Goal: Entertainment & Leisure: Participate in discussion

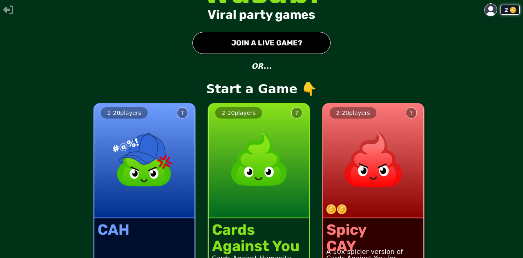
click at [256, 43] on button "● JOIN A LIVE GAME?" at bounding box center [262, 43] width 138 height 22
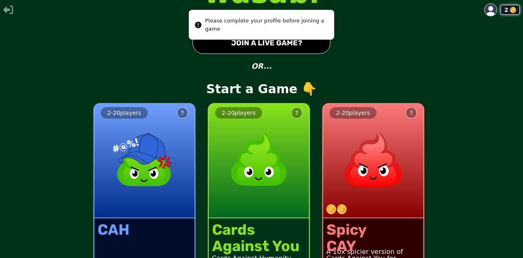
click at [256, 43] on button "● JOIN A LIVE GAME?" at bounding box center [262, 43] width 138 height 22
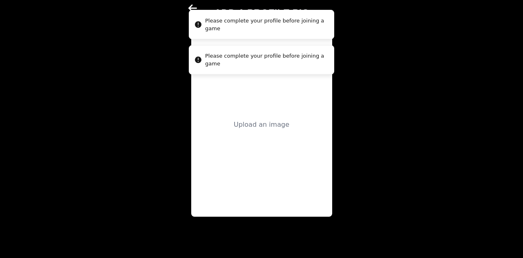
click at [262, 29] on div "Please complete your profile before joining a game" at bounding box center [266, 25] width 122 height 16
click at [194, 61] on icon "Notifications alt+T" at bounding box center [198, 60] width 8 height 8
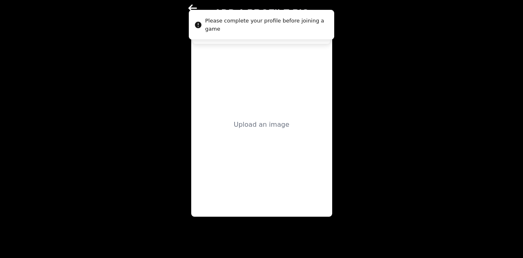
click at [193, 3] on icon at bounding box center [193, 8] width 10 height 10
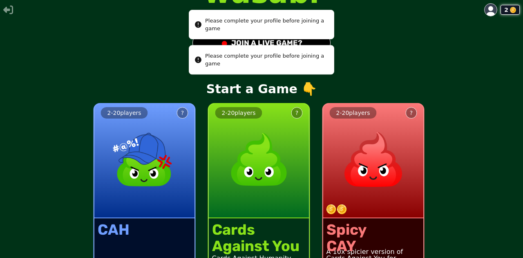
click at [277, 45] on li "Please complete your profile before joining a game" at bounding box center [262, 59] width 146 height 29
click at [255, 45] on li "Please complete your profile before joining a game" at bounding box center [262, 59] width 146 height 29
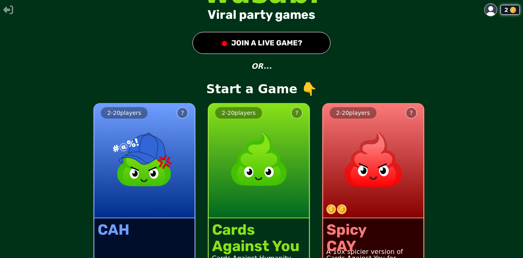
click at [281, 35] on button "● JOIN A LIVE GAME?" at bounding box center [262, 43] width 138 height 22
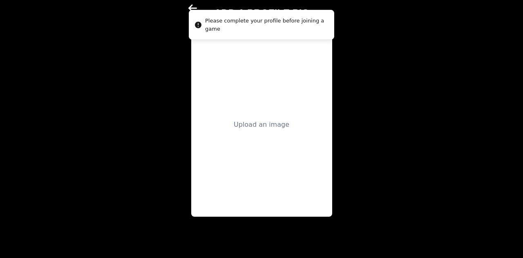
click at [255, 121] on div "Upload an image" at bounding box center [262, 125] width 56 height 10
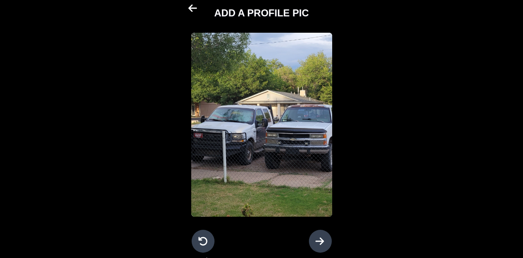
click at [281, 148] on icon at bounding box center [320, 240] width 9 height 7
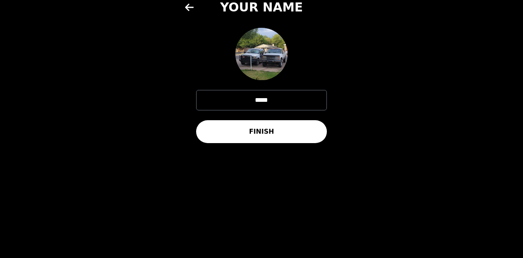
click at [278, 140] on button "FINISH" at bounding box center [261, 131] width 131 height 23
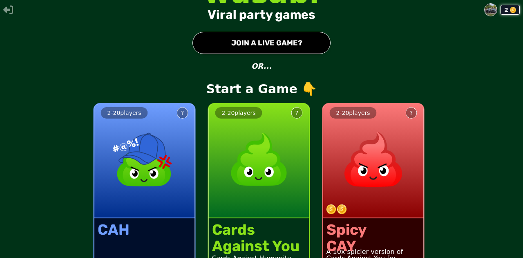
click at [280, 35] on button "● JOIN A LIVE GAME?" at bounding box center [262, 43] width 138 height 22
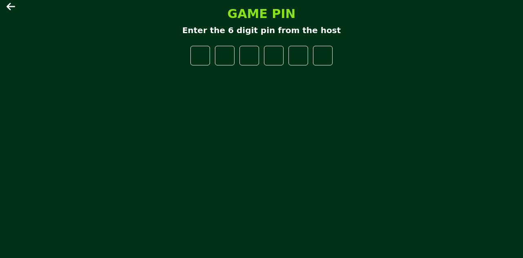
type input "*"
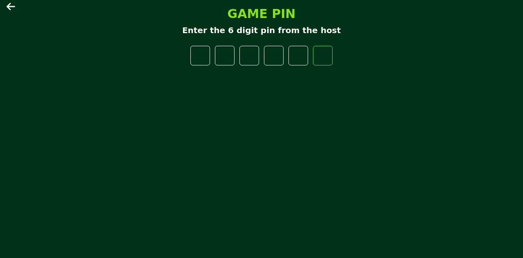
type input "*"
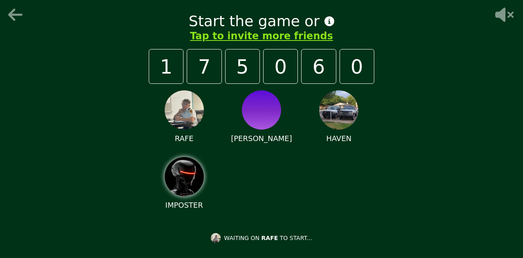
click at [281, 11] on icon at bounding box center [503, 15] width 26 height 16
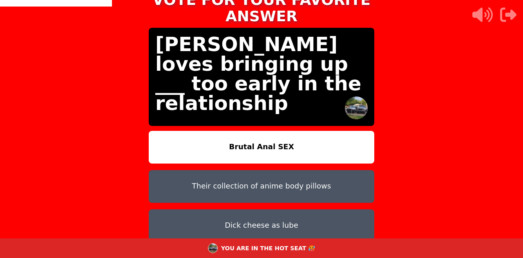
click at [281, 131] on button "Brutal Anal SEX" at bounding box center [262, 147] width 226 height 33
click at [264, 131] on button "Brutal Anal SEX" at bounding box center [262, 147] width 226 height 33
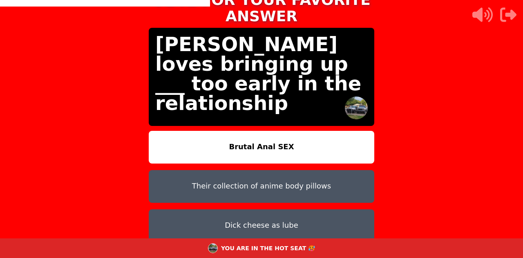
click at [264, 131] on button "Brutal Anal SEX" at bounding box center [262, 147] width 226 height 33
click at [275, 134] on button "Brutal Anal SEX" at bounding box center [262, 147] width 226 height 33
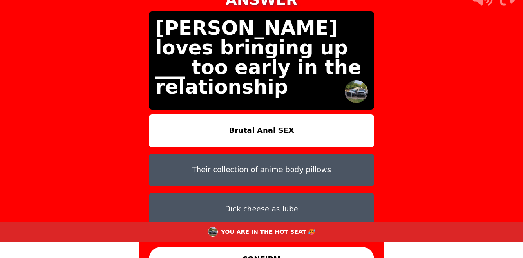
scroll to position [33, 0]
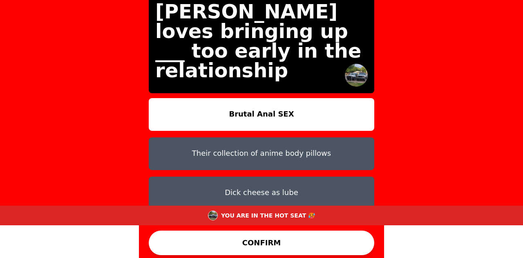
click at [281, 148] on button "CONFIRM" at bounding box center [262, 243] width 226 height 25
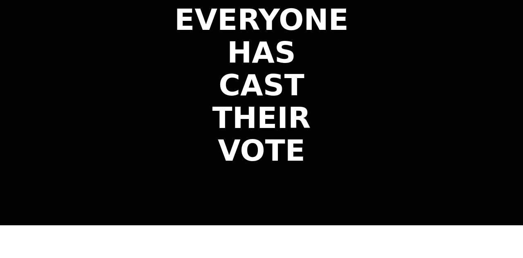
scroll to position [0, 0]
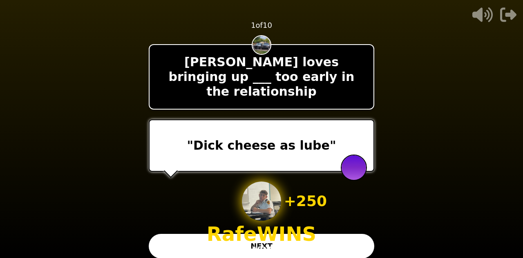
click at [281, 148] on button "NEXT" at bounding box center [262, 246] width 226 height 25
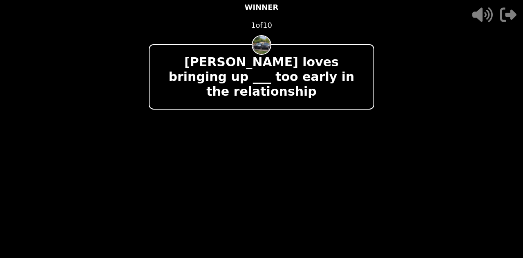
click at [281, 144] on video at bounding box center [261, 129] width 523 height 258
click at [281, 110] on video at bounding box center [261, 129] width 523 height 258
click at [281, 100] on video at bounding box center [261, 129] width 523 height 258
click at [281, 14] on icon at bounding box center [483, 14] width 20 height 15
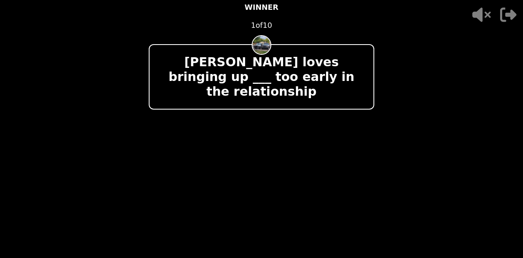
click at [281, 14] on icon at bounding box center [481, 15] width 26 height 16
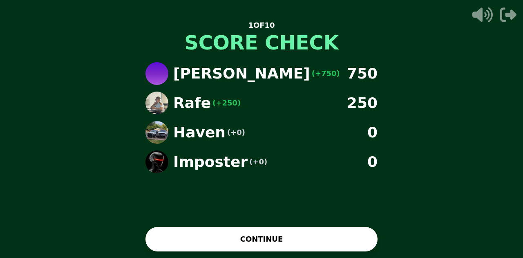
click at [281, 148] on div "Cooper (+750) 750 Rafe (+250) 250 Haven (+0) 0 Imposter (+0) 0" at bounding box center [261, 152] width 245 height 193
click at [281, 148] on button "CONTINUE" at bounding box center [262, 239] width 232 height 25
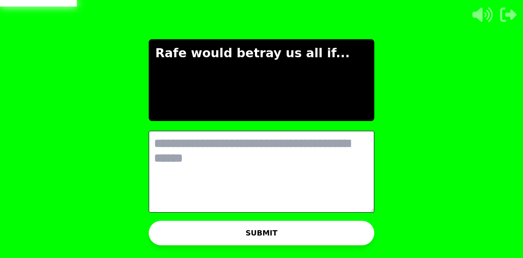
click at [281, 145] on textarea at bounding box center [262, 172] width 226 height 82
type textarea "*"
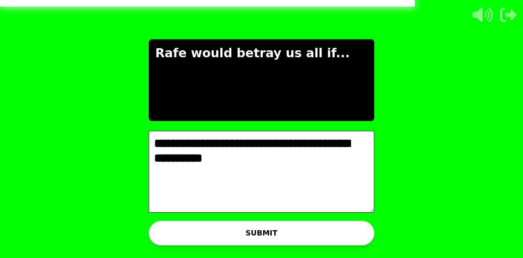
type textarea "**********"
click at [281, 148] on button "SUBMIT" at bounding box center [262, 233] width 226 height 25
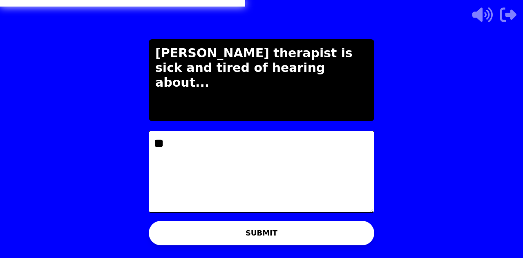
type textarea "*"
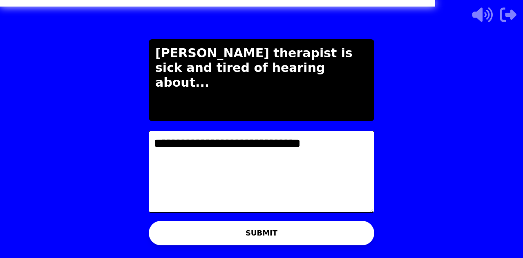
type textarea "**********"
click at [281, 148] on div "WAITING ON COOPER TO ADVANCE..." at bounding box center [261, 242] width 165 height 20
click at [281, 148] on button "SUBMIT" at bounding box center [262, 233] width 226 height 25
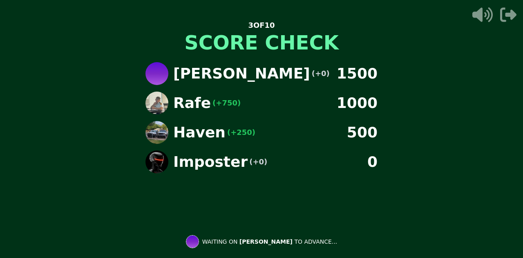
drag, startPoint x: 373, startPoint y: 144, endPoint x: 370, endPoint y: 85, distance: 59.3
click at [281, 85] on div "Cooper (+0) 1500 Rafe (+750) 1000 Haven (+250) 500 Imposter (+0) 0" at bounding box center [261, 152] width 245 height 193
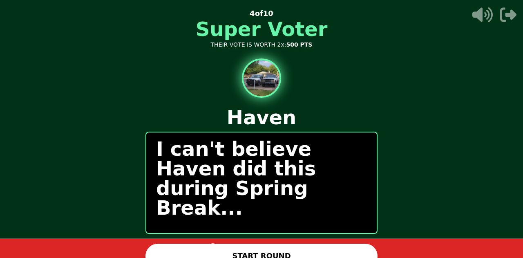
click at [281, 148] on button "START ROUND" at bounding box center [262, 256] width 232 height 25
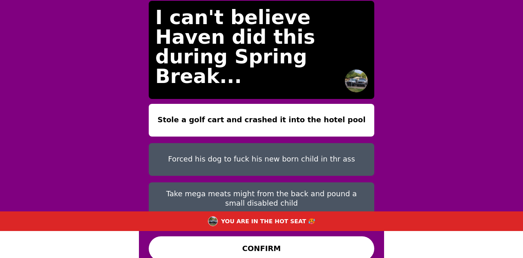
scroll to position [34, 0]
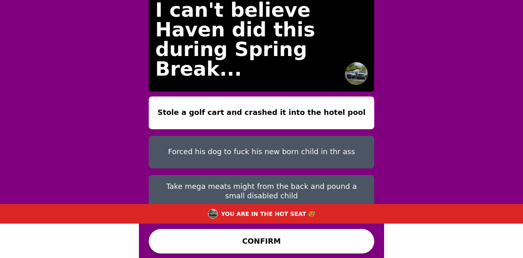
click at [281, 138] on button "Forced his dog to fuck his new born child in thr ass" at bounding box center [262, 152] width 226 height 33
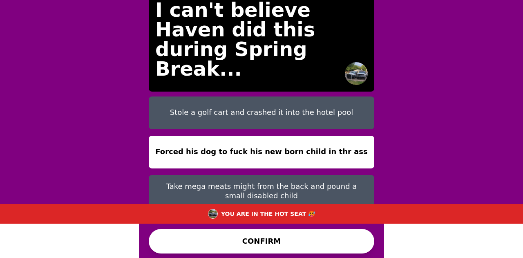
click at [281, 148] on button "CONFIRM" at bounding box center [262, 241] width 226 height 25
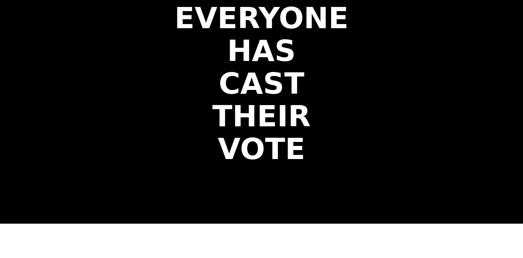
scroll to position [0, 0]
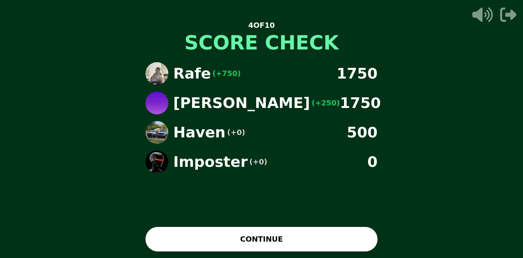
click at [281, 148] on button "CONTINUE" at bounding box center [262, 239] width 232 height 25
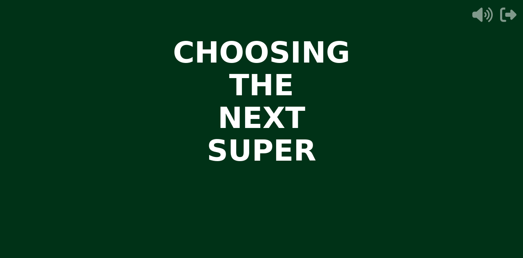
click at [281, 83] on video at bounding box center [261, 129] width 523 height 258
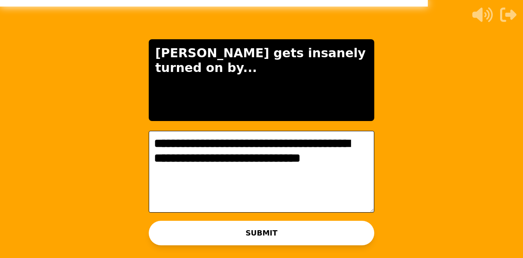
type textarea "**********"
click at [281, 148] on button "SUBMIT" at bounding box center [262, 233] width 226 height 25
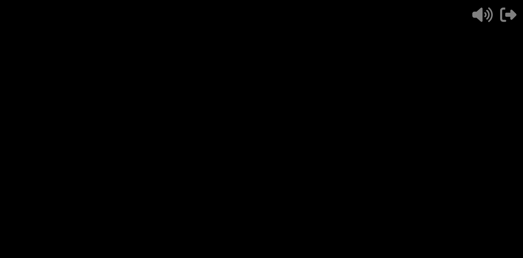
click at [281, 148] on div at bounding box center [354, 159] width 26 height 26
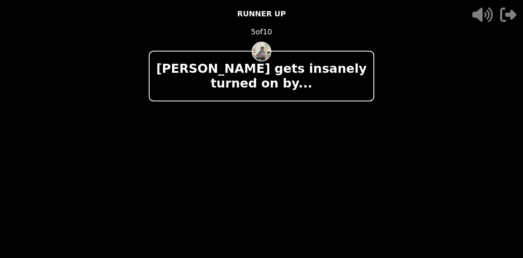
click at [281, 44] on video at bounding box center [261, 129] width 523 height 258
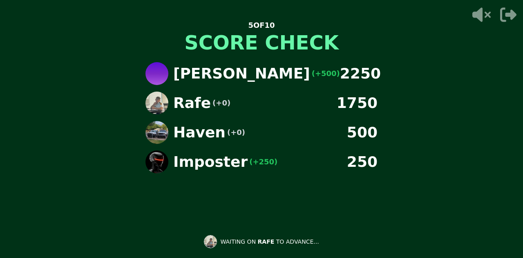
click at [305, 210] on div "[PERSON_NAME] (+500) 2250 Rafe (+0) 1750 Haven (+0) 500 Imposter (+250) 250" at bounding box center [261, 152] width 245 height 193
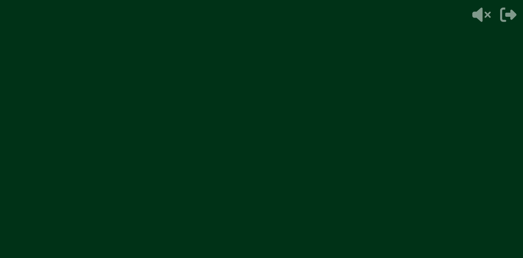
drag, startPoint x: 305, startPoint y: 210, endPoint x: 353, endPoint y: 168, distance: 63.4
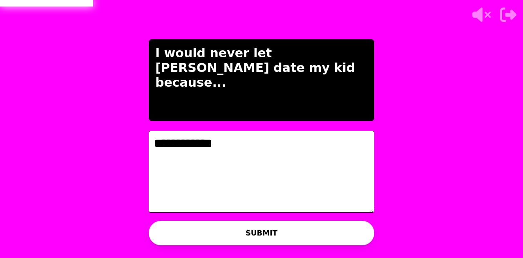
type textarea "**********"
click at [477, 13] on icon at bounding box center [482, 15] width 18 height 14
click at [468, 7] on button at bounding box center [481, 15] width 26 height 16
click at [311, 117] on div "I would never let [PERSON_NAME] date my kid because..." at bounding box center [262, 80] width 226 height 82
click at [306, 148] on textarea "**********" at bounding box center [262, 172] width 226 height 82
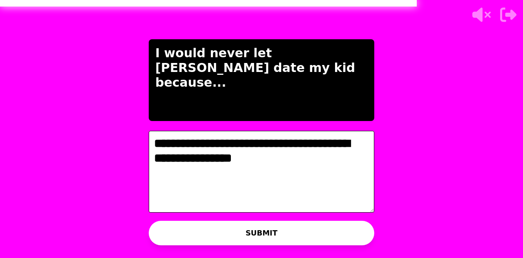
type textarea "**********"
click at [356, 237] on button "SUBMIT" at bounding box center [262, 233] width 226 height 25
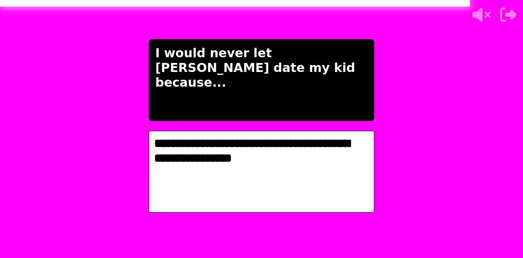
click at [486, 8] on icon at bounding box center [481, 15] width 26 height 16
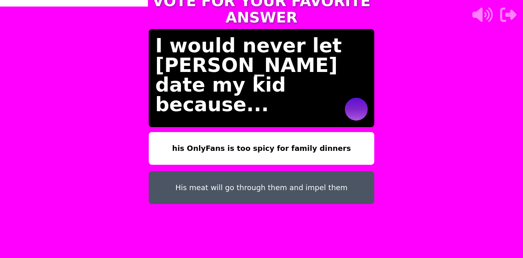
click at [329, 171] on button "His meat will go through them and impel them" at bounding box center [262, 187] width 226 height 33
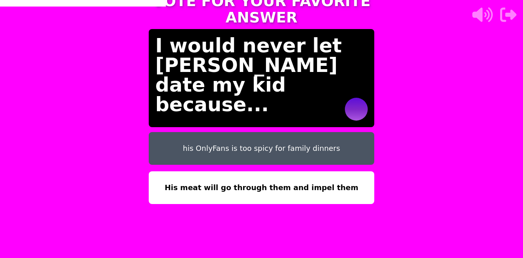
scroll to position [25, 0]
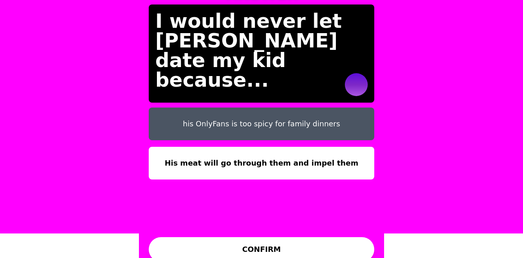
click at [333, 241] on button "CONFIRM" at bounding box center [262, 249] width 226 height 25
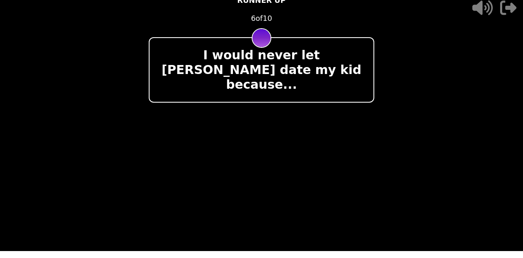
scroll to position [0, 0]
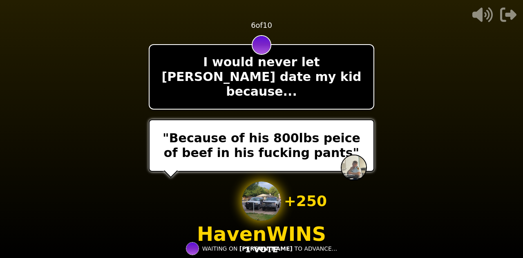
click at [461, 185] on video at bounding box center [261, 129] width 523 height 258
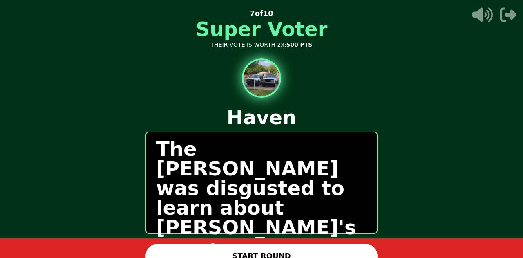
scroll to position [10, 0]
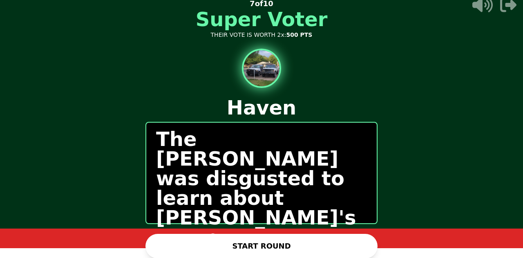
click at [347, 240] on button "START ROUND" at bounding box center [262, 246] width 232 height 25
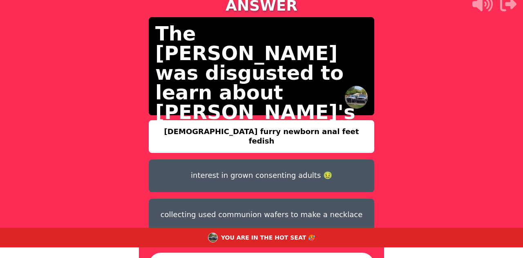
scroll to position [34, 0]
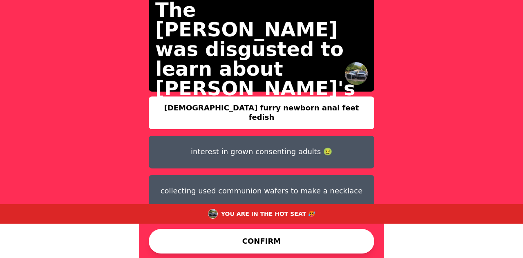
click at [361, 175] on button "collecting used communion wafers to make a necklace" at bounding box center [262, 191] width 226 height 33
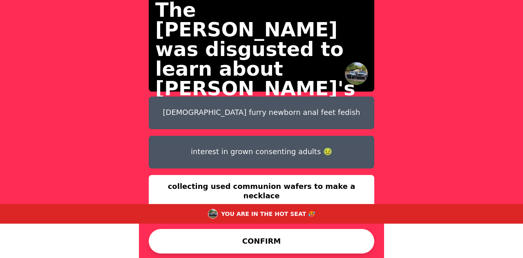
click at [354, 96] on button "[DEMOGRAPHIC_DATA] furry newborn anal feet fedish" at bounding box center [262, 112] width 226 height 33
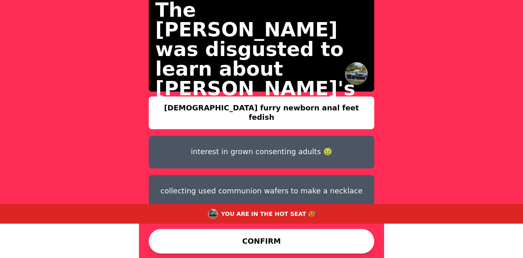
click at [327, 241] on button "CONFIRM" at bounding box center [262, 241] width 226 height 25
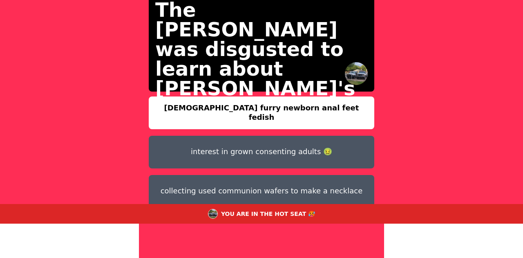
click at [192, 136] on button "interest in grown consenting adults 🤢" at bounding box center [262, 152] width 226 height 33
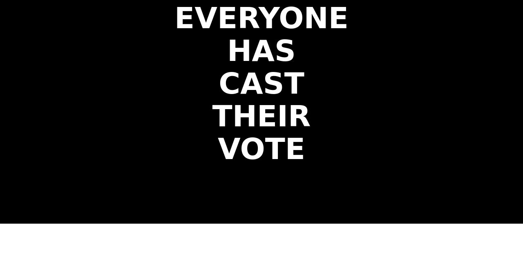
scroll to position [0, 0]
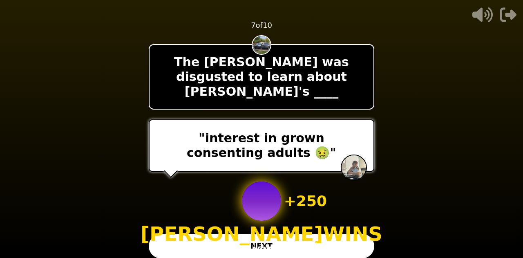
click at [327, 246] on button "NEXT" at bounding box center [262, 246] width 226 height 25
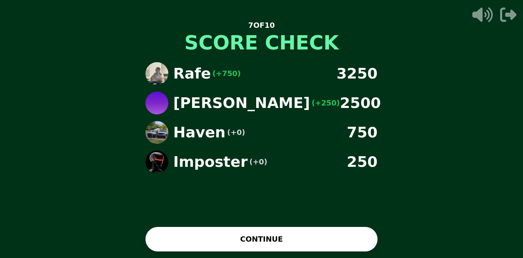
click at [319, 236] on button "CONTINUE" at bounding box center [262, 239] width 232 height 25
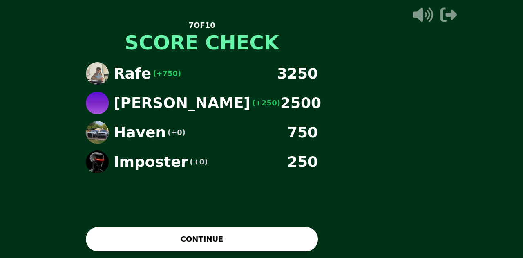
click at [319, 236] on div "7 OF 10 SCORE CHECK Rafe (+750) 3250 [PERSON_NAME] (+250) 2500 Haven (+0) 750 I…" at bounding box center [201, 129] width 523 height 258
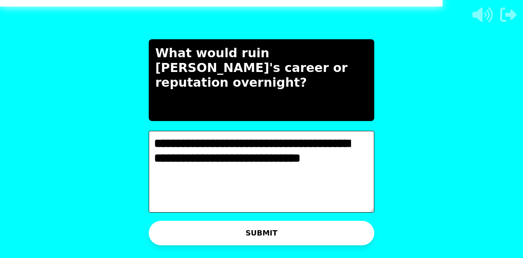
type textarea "**********"
click at [331, 222] on button "SUBMIT" at bounding box center [262, 233] width 226 height 25
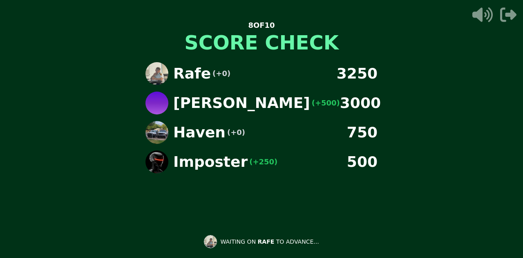
click at [373, 148] on div "Rafe (+0) 3250 [PERSON_NAME] (+500) 3000 Haven (+0) 750 Imposter (+250) 500" at bounding box center [261, 152] width 245 height 193
click at [373, 148] on div "8 OF 10 SCORE CHECK Rafe (+0) 3250 [PERSON_NAME] (+500) 3000 Haven (+0) 750 Imp…" at bounding box center [261, 129] width 523 height 258
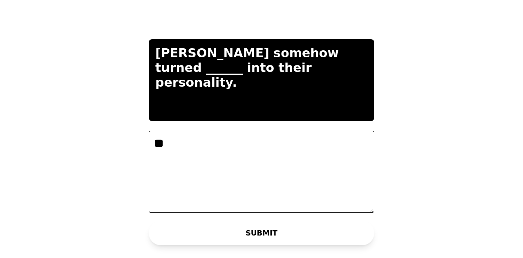
type textarea "*"
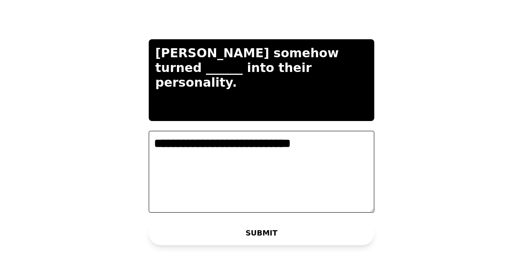
type textarea "**********"
click at [335, 227] on button "SUBMIT" at bounding box center [262, 233] width 226 height 25
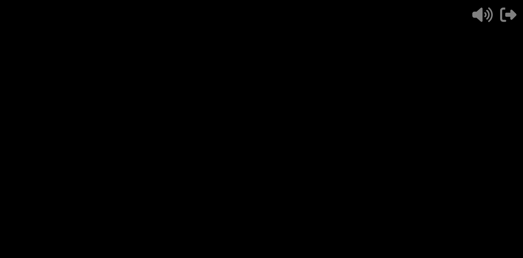
click at [341, 161] on div at bounding box center [354, 168] width 26 height 26
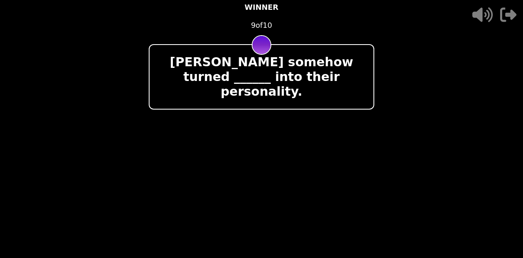
click at [316, 155] on div at bounding box center [340, 168] width 54 height 26
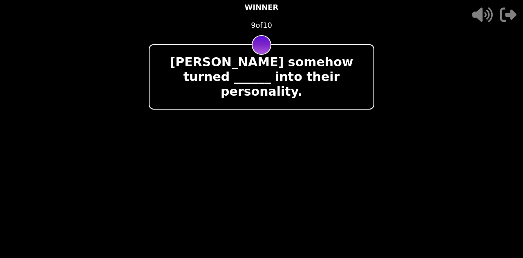
click at [316, 155] on div at bounding box center [340, 168] width 54 height 26
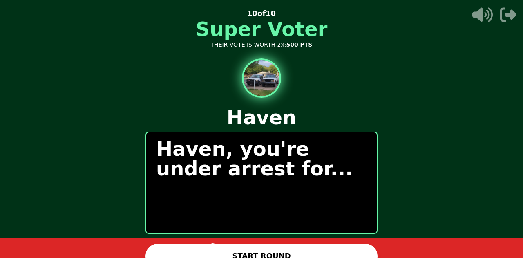
click at [275, 248] on button "START ROUND" at bounding box center [262, 256] width 232 height 25
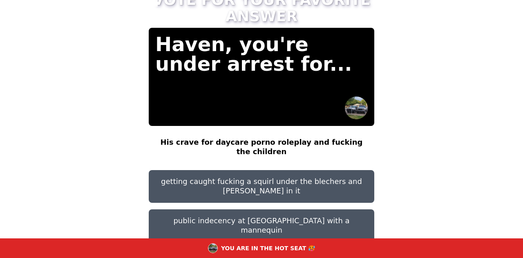
click at [286, 170] on button "getting caught fucking a squirl under the blechers and [PERSON_NAME] in it" at bounding box center [262, 186] width 226 height 33
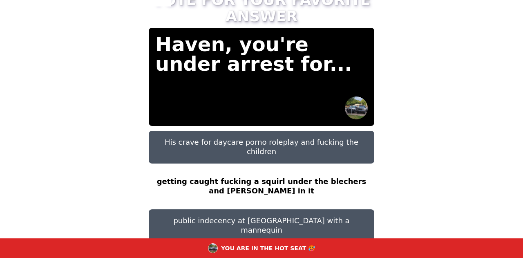
scroll to position [34, 0]
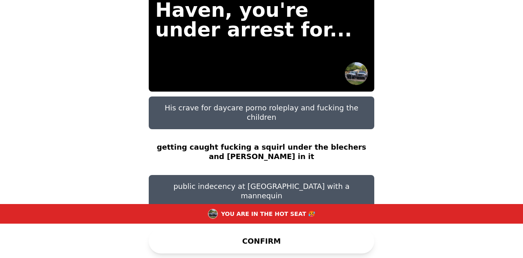
click at [352, 247] on button "CONFIRM" at bounding box center [262, 241] width 226 height 25
click at [322, 103] on button "His crave for daycare porno roleplay and fucking the children" at bounding box center [262, 112] width 226 height 33
click at [359, 105] on button "His crave for daycare porno roleplay and fucking the children" at bounding box center [262, 112] width 226 height 33
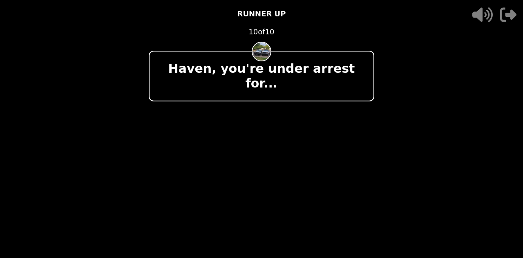
scroll to position [0, 0]
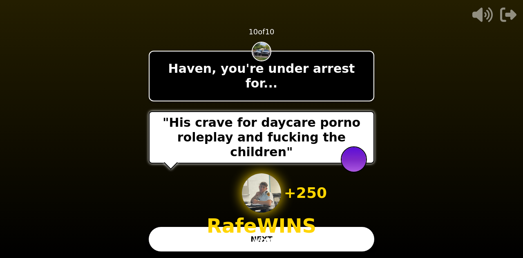
click at [339, 235] on button "NEXT" at bounding box center [262, 239] width 226 height 25
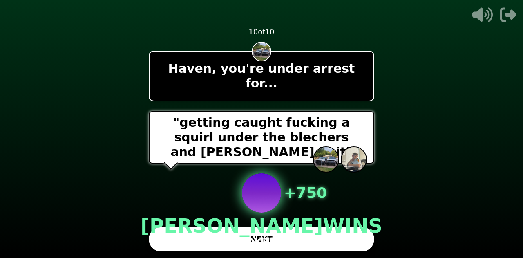
click at [347, 240] on button "NEXT" at bounding box center [262, 239] width 226 height 25
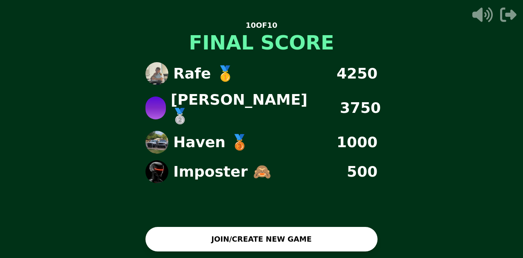
click at [316, 238] on button "JOIN/CREATE NEW GAME" at bounding box center [262, 239] width 232 height 25
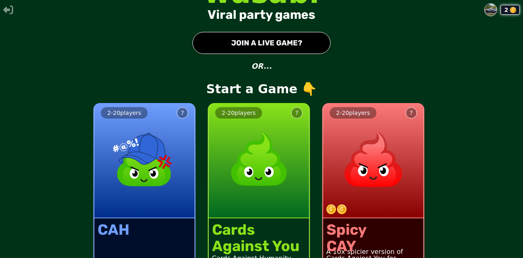
click at [241, 188] on img at bounding box center [259, 159] width 72 height 72
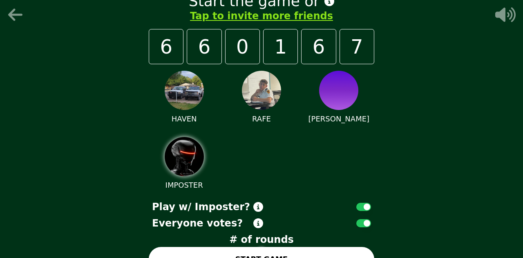
scroll to position [20, 0]
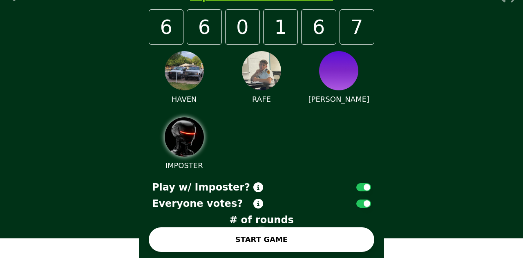
click at [354, 229] on button "START GAME" at bounding box center [262, 239] width 226 height 25
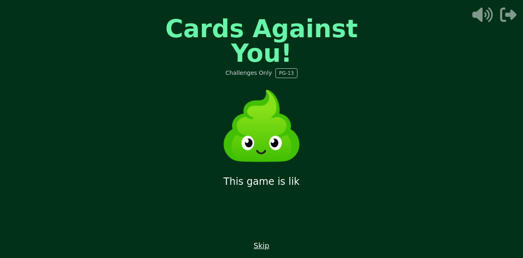
scroll to position [0, 0]
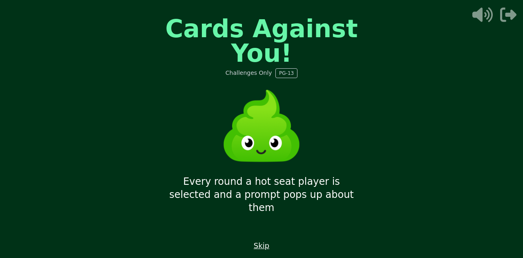
click at [279, 240] on div "Cards Against You! Challenges Only PG-13 Every round a hot seat player is selec…" at bounding box center [261, 129] width 245 height 258
click at [264, 247] on button "Skip" at bounding box center [262, 245] width 16 height 11
click at [265, 244] on button "Skip" at bounding box center [262, 245] width 16 height 11
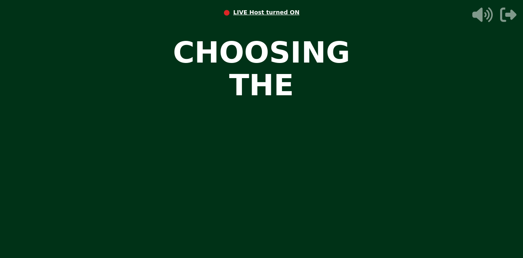
click at [478, 219] on video at bounding box center [261, 129] width 523 height 258
click at [470, 214] on video at bounding box center [261, 129] width 523 height 258
click at [458, 208] on video at bounding box center [261, 129] width 523 height 258
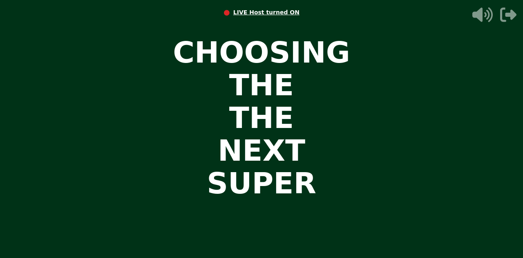
click at [453, 204] on video at bounding box center [261, 129] width 523 height 258
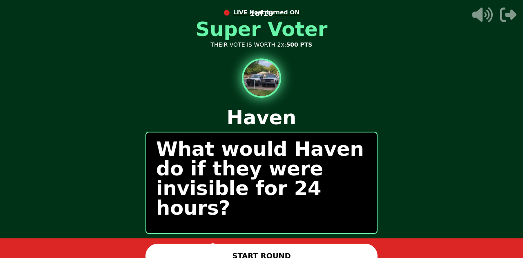
scroll to position [10, 0]
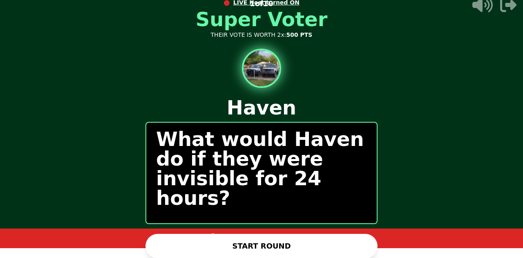
click at [330, 250] on button "START ROUND" at bounding box center [262, 246] width 232 height 25
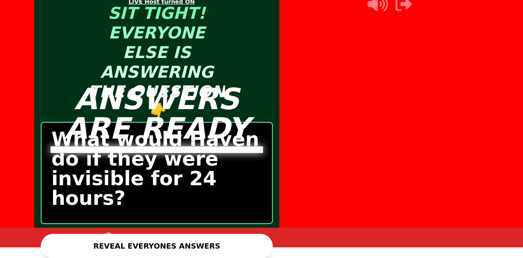
scroll to position [0, 0]
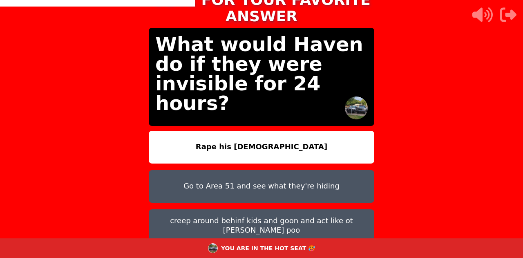
click at [352, 209] on button "creep around behinf kids and goon and act like ot [PERSON_NAME] poo" at bounding box center [262, 225] width 226 height 33
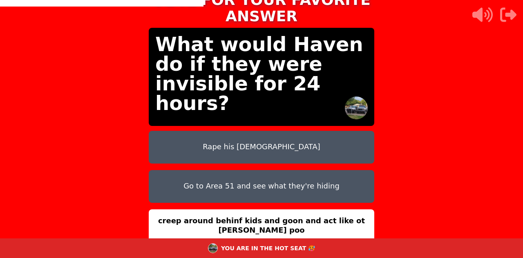
scroll to position [34, 0]
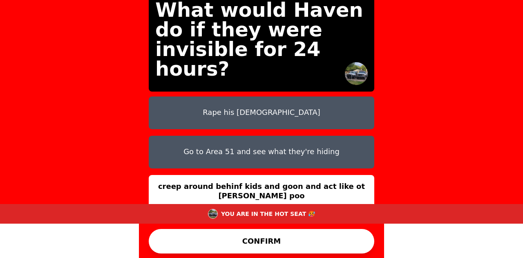
click at [346, 244] on button "CONFIRM" at bounding box center [262, 241] width 226 height 25
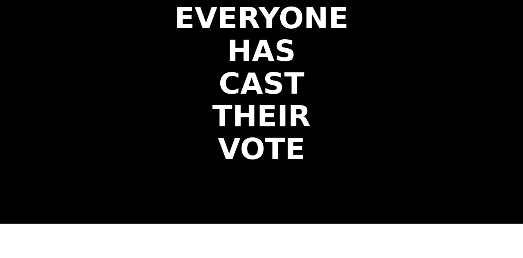
scroll to position [0, 0]
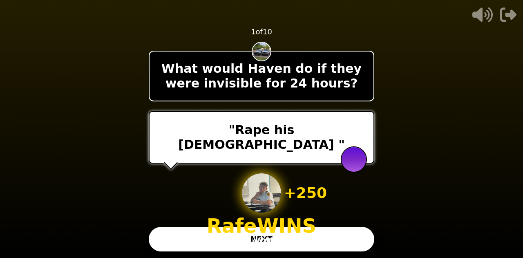
click at [340, 231] on button "NEXT" at bounding box center [262, 239] width 226 height 25
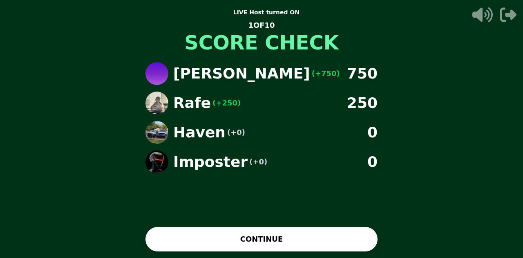
click at [322, 235] on button "CONTINUE" at bounding box center [262, 239] width 232 height 25
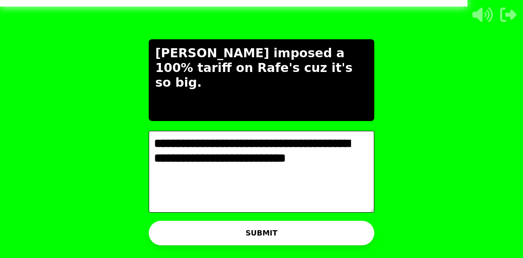
click at [322, 209] on textarea "**********" at bounding box center [262, 172] width 226 height 82
type textarea "**********"
click at [333, 233] on button "SUBMIT" at bounding box center [262, 233] width 226 height 25
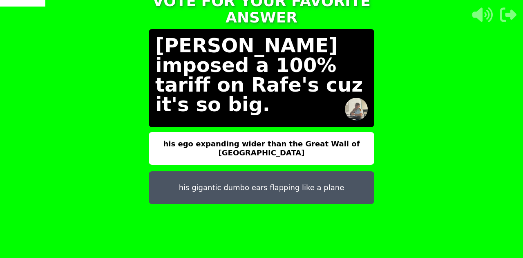
scroll to position [25, 0]
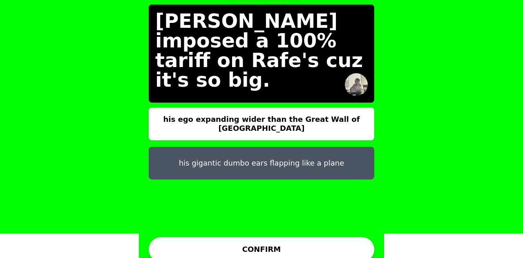
click at [345, 166] on button "his gigantic dumbo ears flapping like a plane" at bounding box center [262, 163] width 226 height 33
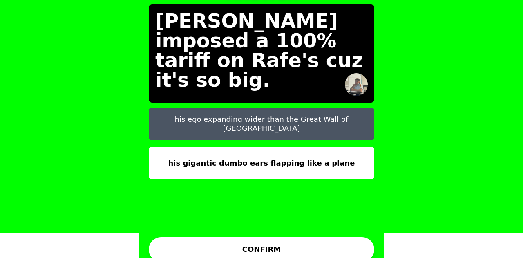
click at [357, 149] on button "his gigantic dumbo ears flapping like a plane" at bounding box center [262, 163] width 226 height 33
click at [361, 205] on div "his ego expanding wider than the Great Wall of China his gigantic dumbo ears fl…" at bounding box center [262, 169] width 226 height 125
click at [350, 243] on button "CONFIRM" at bounding box center [262, 249] width 226 height 25
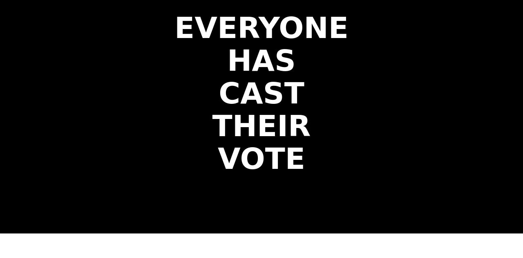
scroll to position [0, 0]
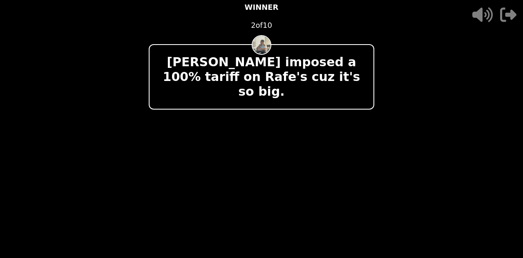
click at [306, 193] on p "+ 750" at bounding box center [305, 201] width 43 height 16
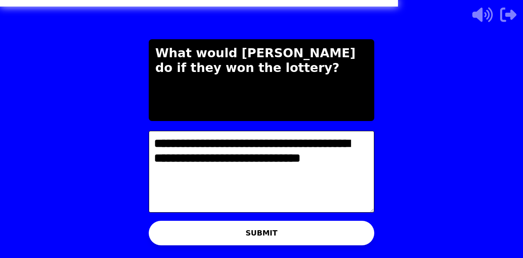
type textarea "**********"
click at [338, 222] on button "SUBMIT" at bounding box center [262, 233] width 226 height 25
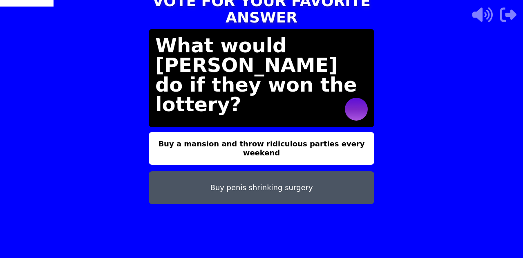
click at [365, 171] on button "Buy penis shrinking surgery" at bounding box center [262, 187] width 226 height 33
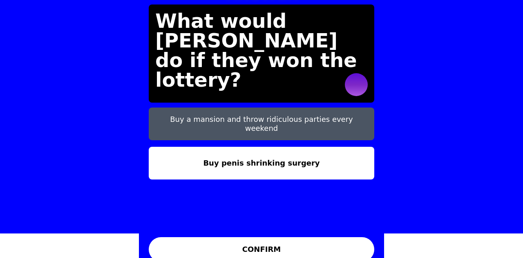
scroll to position [25, 0]
click at [356, 237] on button "CONFIRM" at bounding box center [262, 249] width 226 height 25
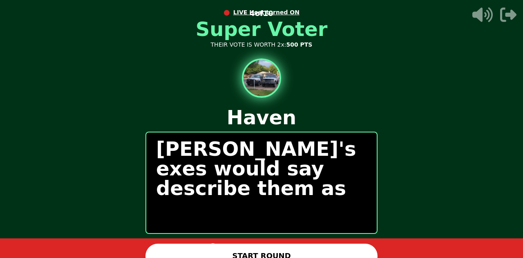
scroll to position [10, 0]
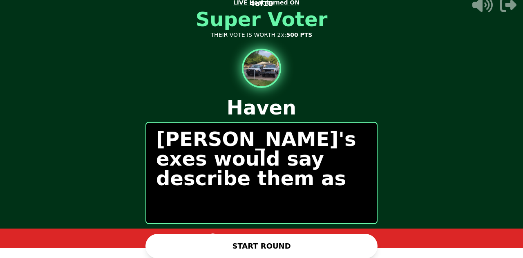
click at [367, 243] on button "START ROUND" at bounding box center [262, 246] width 232 height 25
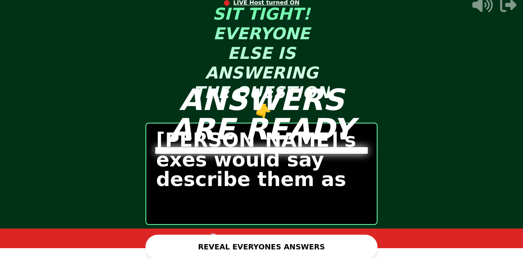
scroll to position [11, 0]
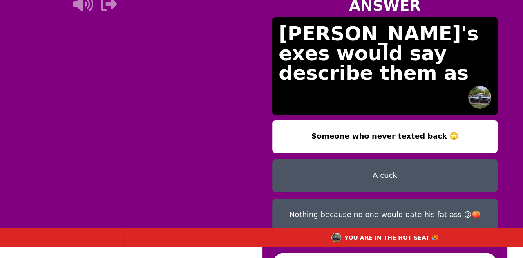
click at [367, 243] on div "YOU ARE IN THE HOT SEAT 🥵" at bounding box center [384, 238] width 523 height 20
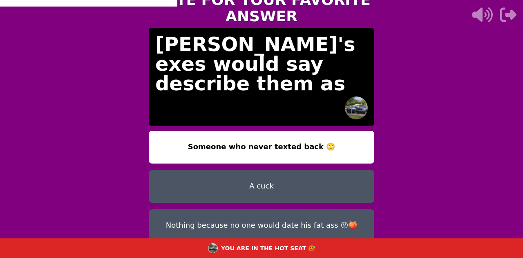
scroll to position [34, 0]
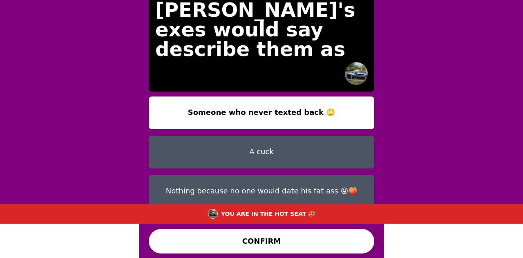
click at [334, 175] on button "Nothing because no one would date his fat ass 😝🍑" at bounding box center [262, 191] width 226 height 33
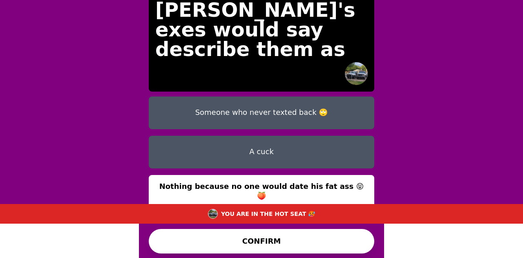
click at [338, 245] on button "CONFIRM" at bounding box center [262, 241] width 226 height 25
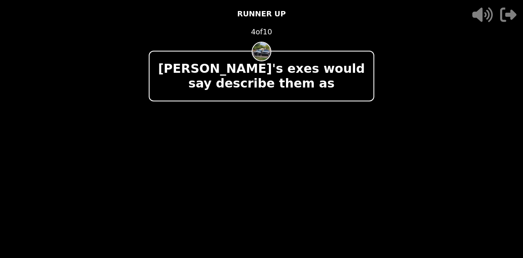
scroll to position [0, 0]
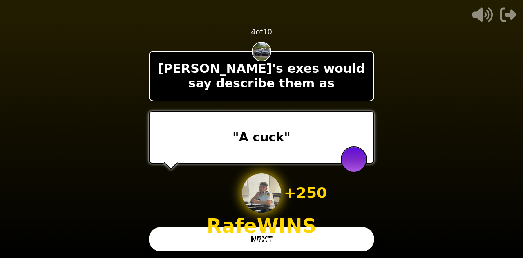
click at [322, 242] on button "NEXT" at bounding box center [262, 239] width 226 height 25
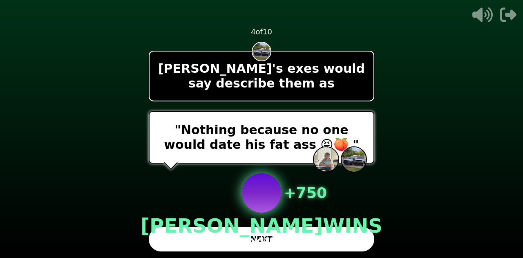
click at [158, 219] on div "- 500 PTS 4 of 10 [PERSON_NAME]'s exes would say describe them as "Nothing beca…" at bounding box center [262, 129] width 226 height 258
click at [163, 228] on button "NEXT" at bounding box center [262, 239] width 226 height 25
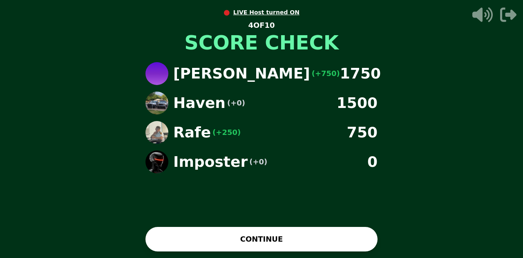
click at [210, 245] on button "CONTINUE" at bounding box center [262, 239] width 232 height 25
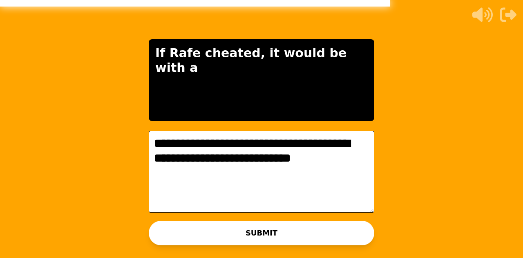
click at [355, 142] on textarea "**********" at bounding box center [262, 172] width 226 height 82
type textarea "**********"
click at [285, 233] on div "WAITING ON RAFE TO ADVANCE..." at bounding box center [261, 242] width 128 height 20
click at [322, 229] on button "SUBMIT" at bounding box center [262, 233] width 226 height 25
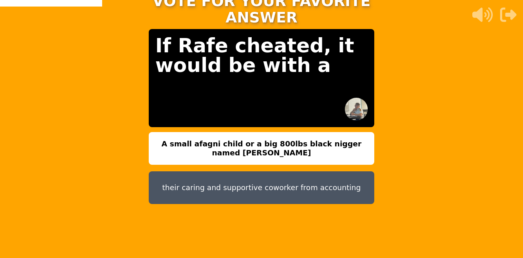
click at [340, 138] on button "A small afagni child or a big 800lbs black nigger named [PERSON_NAME]" at bounding box center [262, 148] width 226 height 33
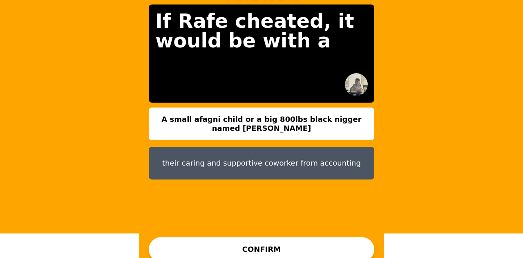
click at [349, 107] on button "A small afagni child or a big 800lbs black nigger named [PERSON_NAME]" at bounding box center [262, 123] width 226 height 33
click at [348, 113] on button "A small afagni child or a big 800lbs black nigger named [PERSON_NAME]" at bounding box center [262, 123] width 226 height 33
click at [300, 107] on button "A small afagni child or a big 800lbs black nigger named [PERSON_NAME]" at bounding box center [262, 123] width 226 height 33
click at [302, 237] on button "CONFIRM" at bounding box center [262, 249] width 226 height 25
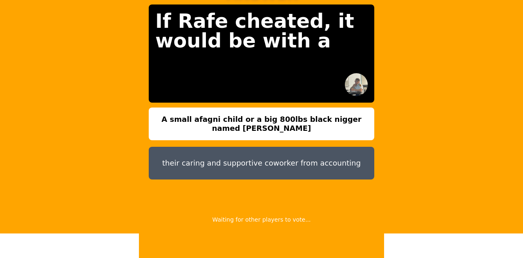
click at [317, 242] on div "CONFIRM" at bounding box center [262, 249] width 226 height 25
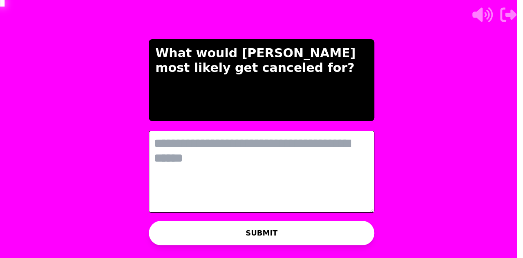
scroll to position [0, 0]
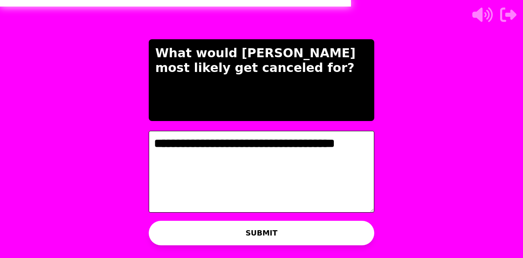
type textarea "**********"
click at [339, 233] on button "SUBMIT" at bounding box center [262, 233] width 226 height 25
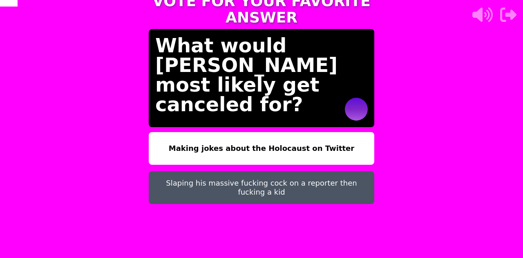
scroll to position [25, 0]
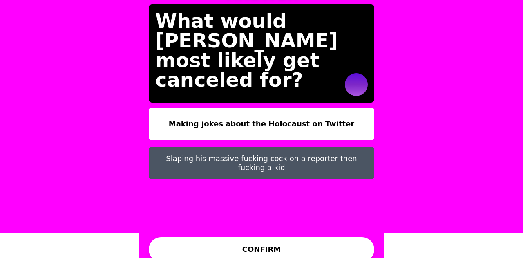
click at [358, 157] on button "Slaping his massive fucking cock on a reporter then fucking a kid" at bounding box center [262, 163] width 226 height 33
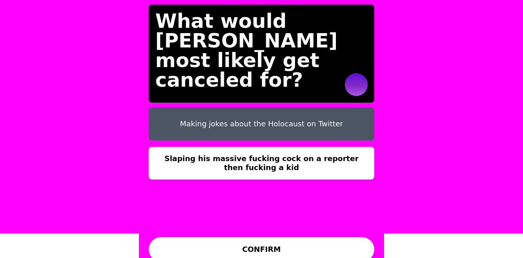
click at [170, 237] on button "CONFIRM" at bounding box center [262, 249] width 226 height 25
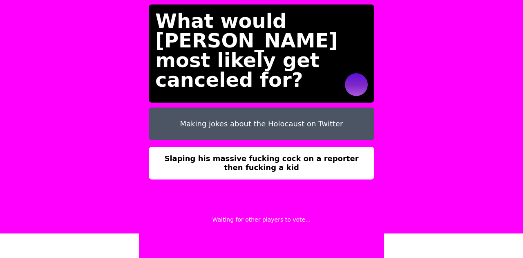
click at [194, 237] on div "CONFIRM" at bounding box center [262, 249] width 226 height 25
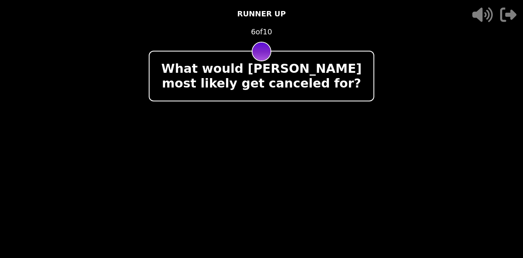
scroll to position [0, 0]
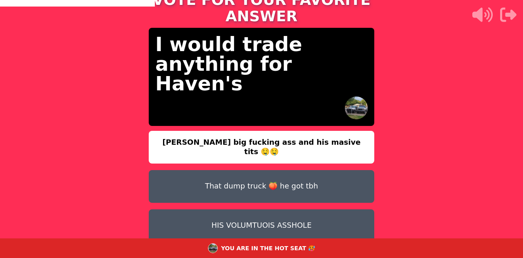
click at [190, 209] on button "HIS VOLUMTUOIS ASSHOLE" at bounding box center [262, 225] width 226 height 33
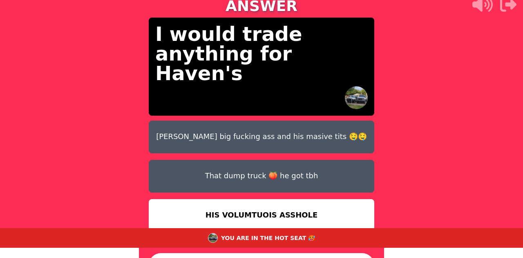
scroll to position [34, 0]
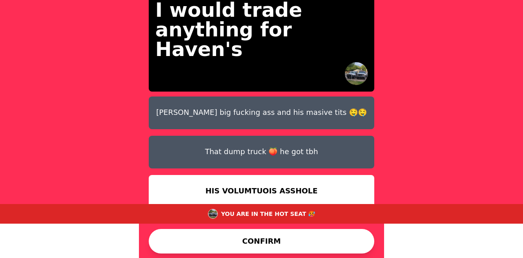
click at [334, 240] on button "CONFIRM" at bounding box center [262, 241] width 226 height 25
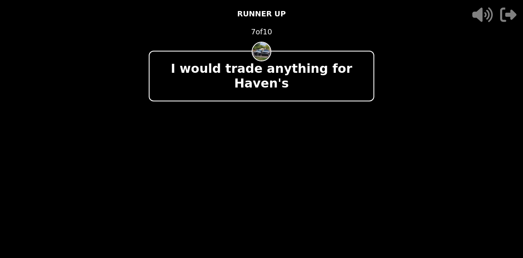
scroll to position [0, 0]
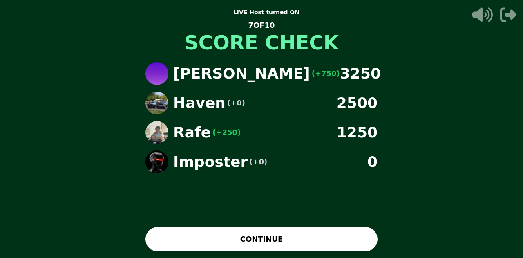
click at [331, 228] on button "CONTINUE" at bounding box center [262, 239] width 232 height 25
click at [329, 232] on div "● LIVE Host turned ON 7 OF 10 SCORE CHECK [PERSON_NAME] (+750) 3250 Haven (+0) …" at bounding box center [261, 129] width 523 height 258
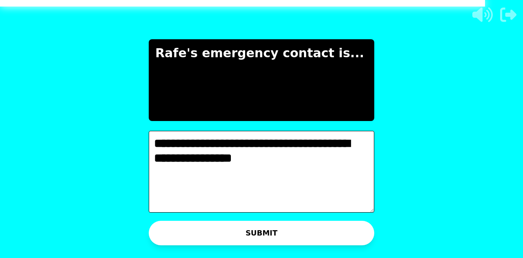
type textarea "**********"
click at [329, 232] on button "SUBMIT" at bounding box center [262, 233] width 226 height 25
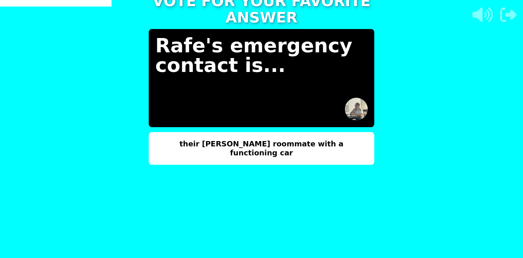
scroll to position [25, 0]
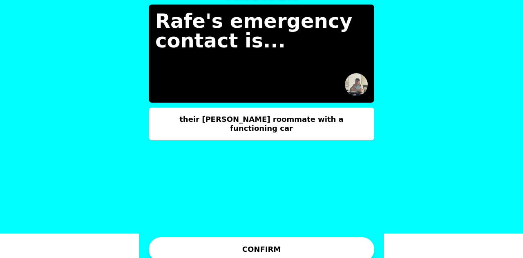
click at [359, 117] on button "their [PERSON_NAME] roommate with a functioning car" at bounding box center [262, 123] width 226 height 33
click at [321, 247] on button "CONFIRM" at bounding box center [262, 249] width 226 height 25
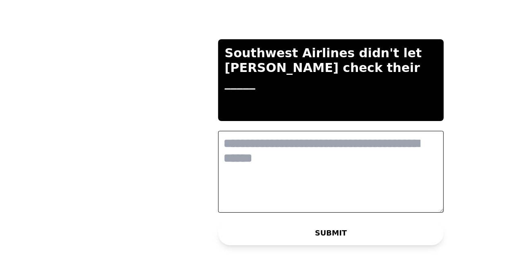
scroll to position [0, 0]
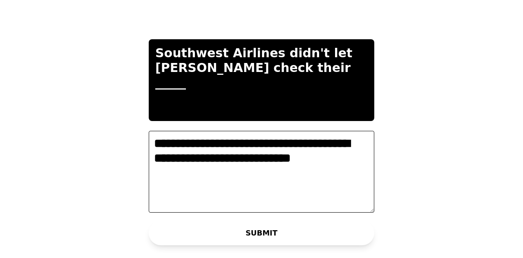
click at [256, 163] on textarea "**********" at bounding box center [262, 172] width 226 height 82
click at [223, 163] on textarea "**********" at bounding box center [262, 172] width 226 height 82
click at [226, 169] on textarea "**********" at bounding box center [262, 172] width 226 height 82
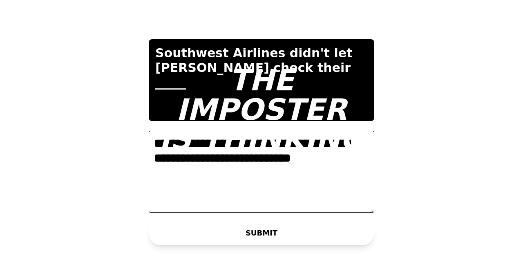
type textarea "**********"
click at [219, 161] on div at bounding box center [261, 160] width 213 height 7
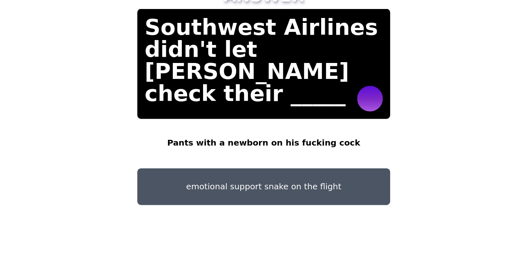
click at [312, 136] on button "Pants with a newborn on his fucking cock" at bounding box center [262, 148] width 226 height 33
click at [320, 140] on button "Pants with a newborn on his fucking cock" at bounding box center [262, 148] width 226 height 33
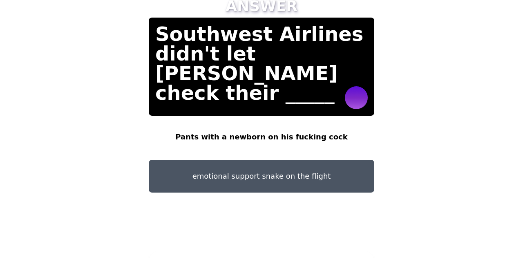
scroll to position [25, 0]
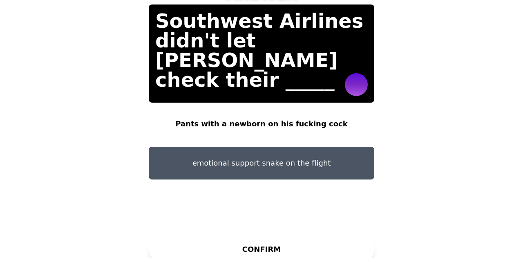
click at [269, 237] on button "CONFIRM" at bounding box center [262, 249] width 226 height 25
click at [311, 242] on div "CONFIRM" at bounding box center [262, 249] width 226 height 25
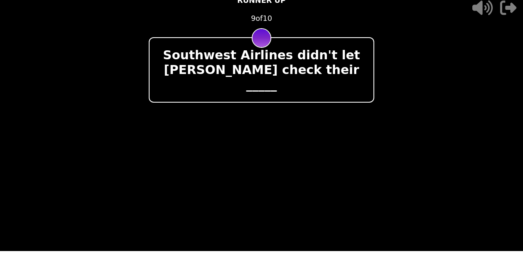
scroll to position [0, 0]
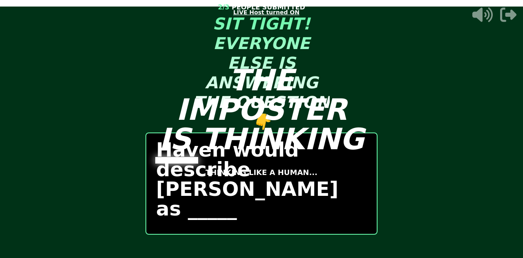
click at [489, 155] on video at bounding box center [261, 129] width 523 height 258
click at [473, 167] on video at bounding box center [261, 129] width 523 height 258
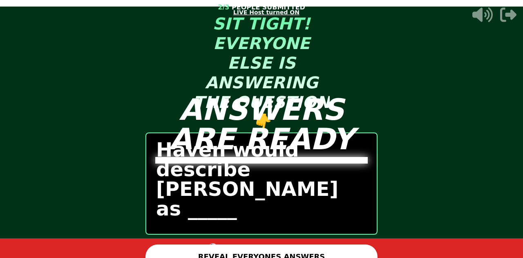
scroll to position [11, 0]
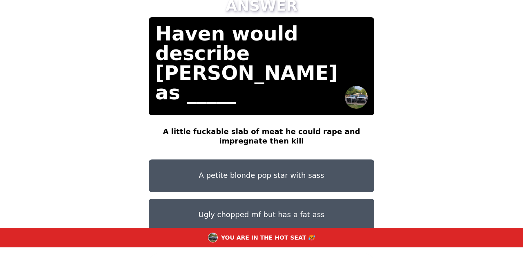
click at [487, 157] on div "TAP AND CONFIRM TO VOTE FOR YOUR FAVORITE ANSWER Haven would describe [PERSON_N…" at bounding box center [261, 118] width 523 height 258
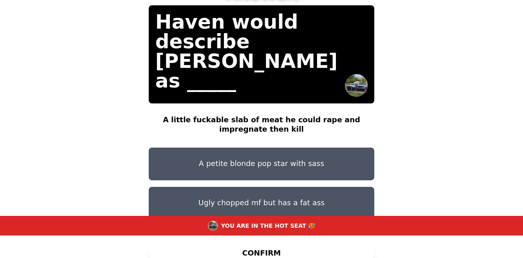
scroll to position [34, 0]
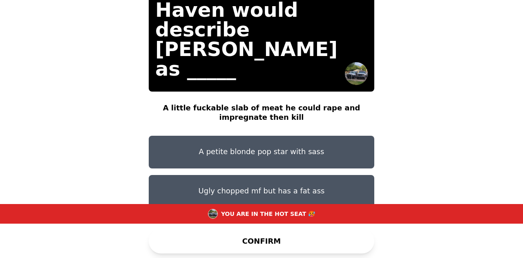
click at [306, 229] on button "CONFIRM" at bounding box center [262, 241] width 226 height 25
click at [314, 244] on div "CONFIRM" at bounding box center [262, 241] width 226 height 25
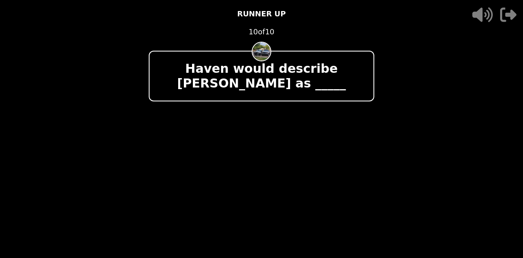
scroll to position [0, 0]
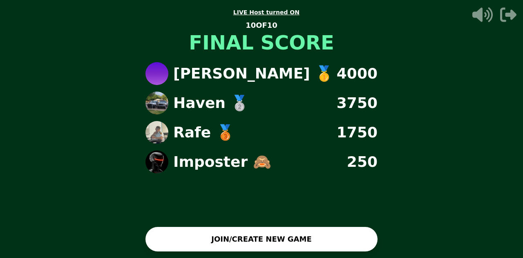
click at [356, 243] on button "JOIN/CREATE NEW GAME" at bounding box center [262, 239] width 232 height 25
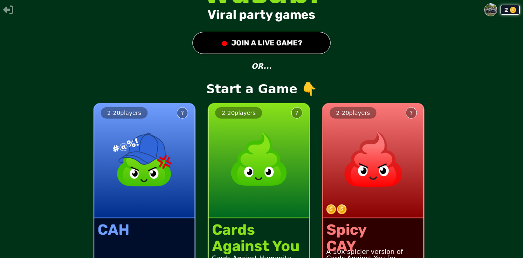
scroll to position [35, 0]
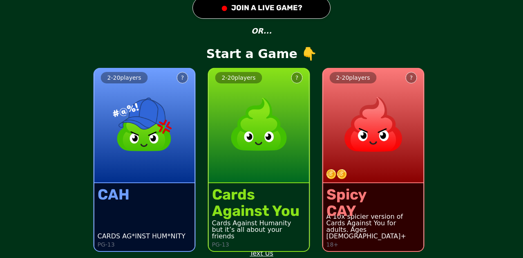
click at [273, 150] on img at bounding box center [259, 124] width 72 height 72
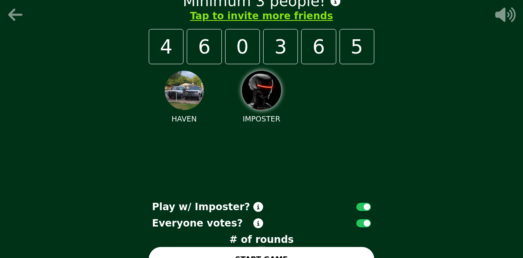
click at [19, 16] on icon at bounding box center [17, 15] width 20 height 16
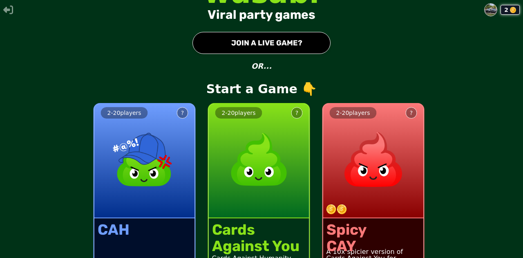
scroll to position [35, 0]
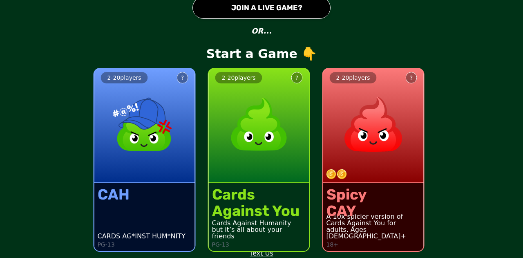
click at [276, 25] on div "2 wasabi Viral party games ● JOIN A LIVE GAME? OR... Start a Game 👇 2 - 20 play…" at bounding box center [261, 94] width 523 height 258
click at [283, 11] on button "● JOIN A LIVE GAME?" at bounding box center [262, 8] width 138 height 22
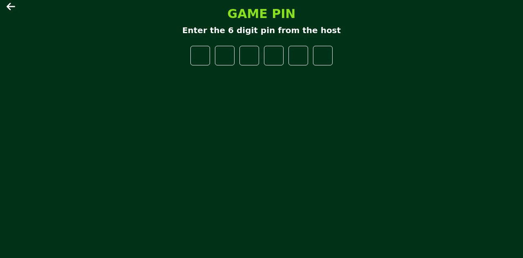
type input "*"
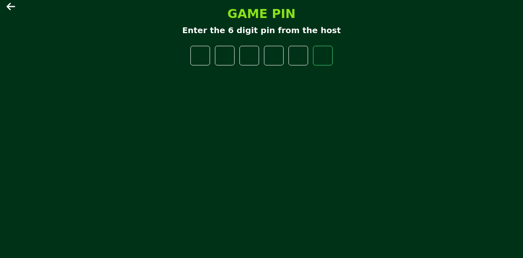
type input "*"
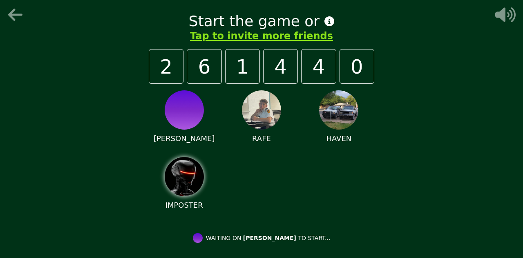
click at [213, 134] on div "[PERSON_NAME]" at bounding box center [184, 117] width 71 height 54
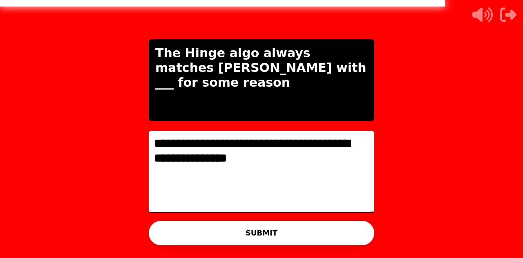
click at [213, 158] on textarea "**********" at bounding box center [262, 172] width 226 height 82
type textarea "**********"
click at [285, 225] on button "SUBMIT" at bounding box center [262, 233] width 226 height 25
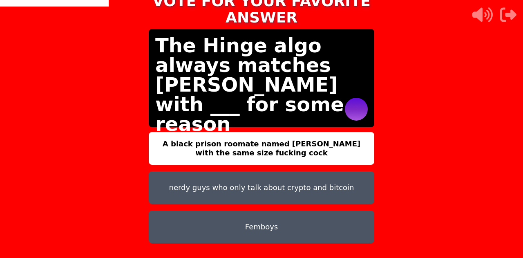
scroll to position [16, 0]
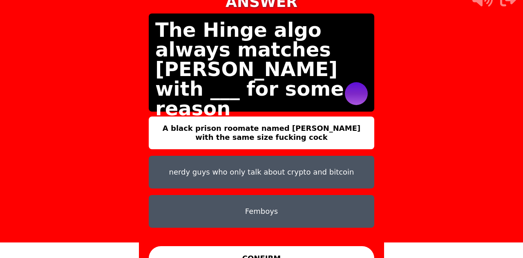
click at [285, 223] on div "A black prison roomate named [PERSON_NAME] with the same size fucking cock nerd…" at bounding box center [262, 178] width 226 height 125
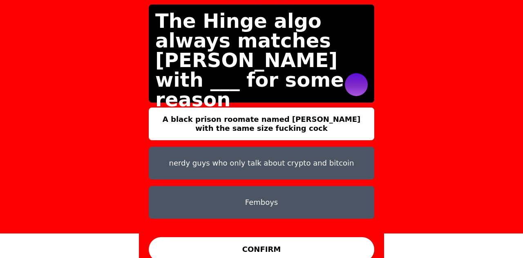
click at [336, 243] on button "CONFIRM" at bounding box center [262, 249] width 226 height 25
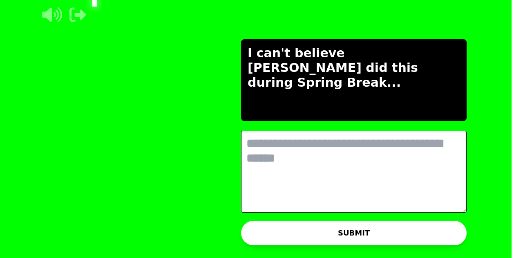
scroll to position [0, 0]
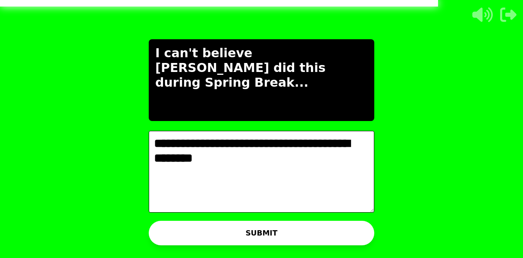
type textarea "**********"
click at [341, 231] on button "SUBMIT" at bounding box center [262, 233] width 226 height 25
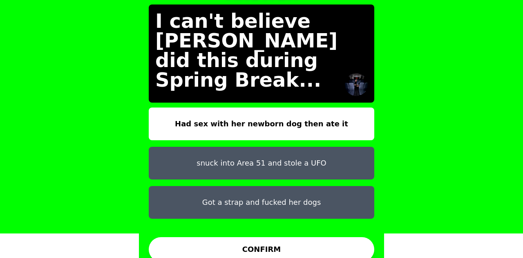
scroll to position [24, 0]
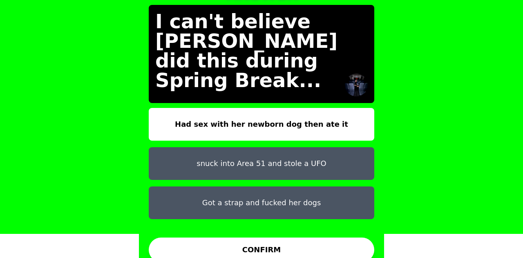
click at [353, 186] on button "Got a strap and fucked her dogs" at bounding box center [262, 202] width 226 height 33
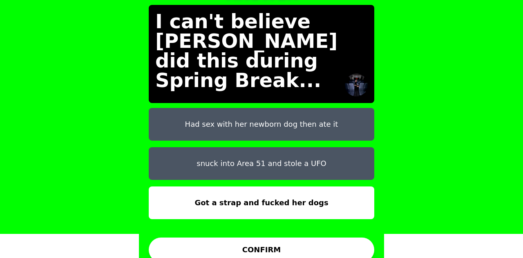
click at [322, 245] on button "CONFIRM" at bounding box center [262, 249] width 226 height 25
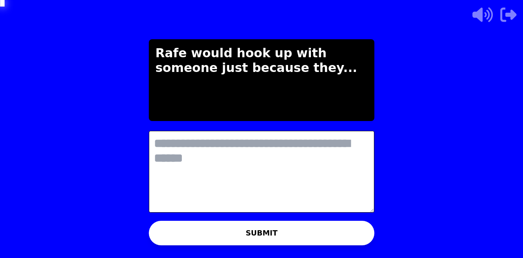
scroll to position [0, 0]
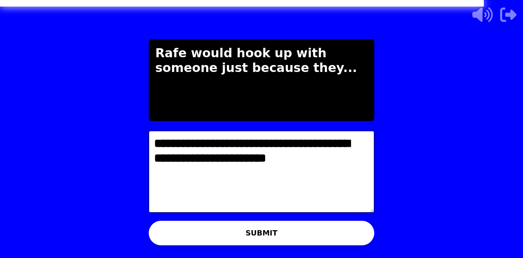
type textarea "**********"
click at [337, 223] on button "SUBMIT" at bounding box center [262, 233] width 226 height 25
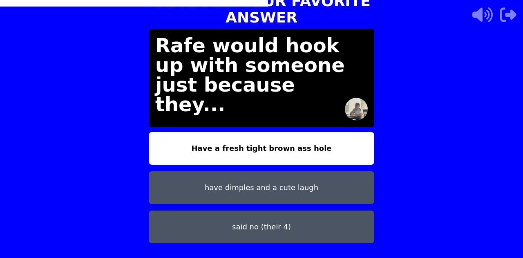
scroll to position [25, 0]
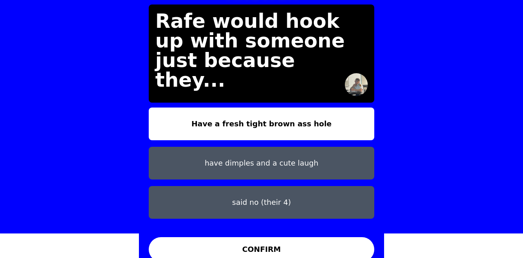
click at [334, 237] on button "CONFIRM" at bounding box center [262, 249] width 226 height 25
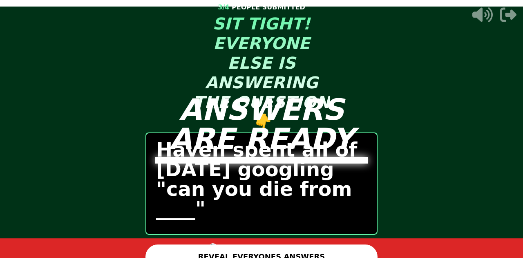
scroll to position [11, 0]
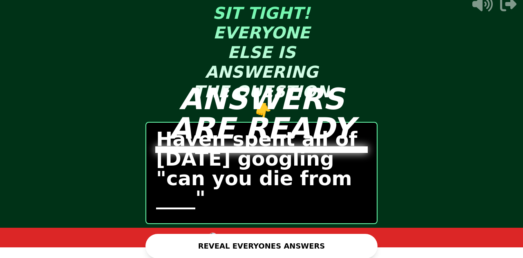
click at [336, 238] on button "REVEAL EVERYONES ANSWERS" at bounding box center [262, 246] width 232 height 25
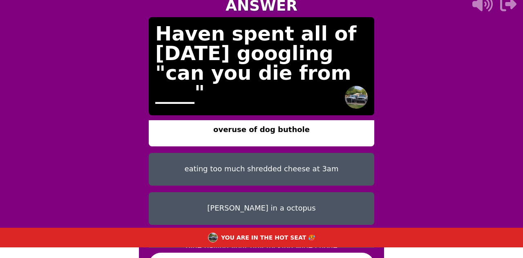
scroll to position [34, 0]
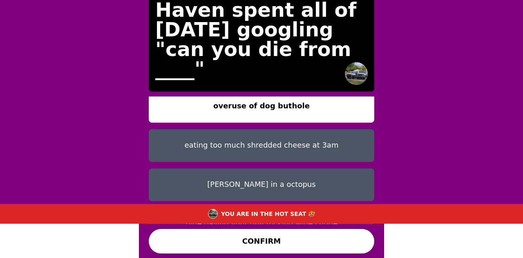
click at [362, 129] on button "eating too much shredded cheese at 3am" at bounding box center [262, 145] width 226 height 33
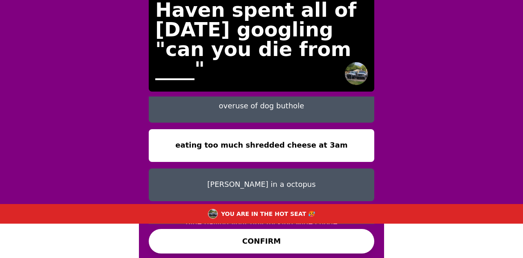
click at [334, 168] on button "[PERSON_NAME] in a octopus" at bounding box center [262, 184] width 226 height 33
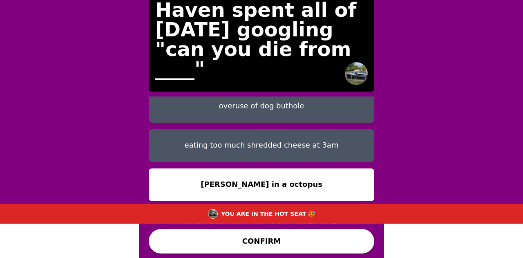
click at [312, 208] on button "Blue balling your tiny fucking wide chode" at bounding box center [262, 224] width 226 height 33
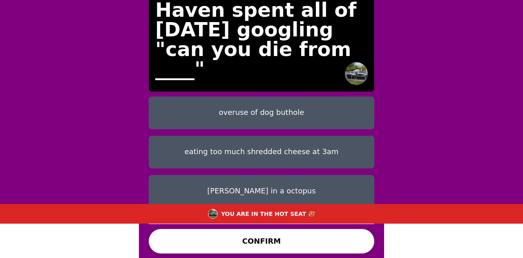
scroll to position [7, 0]
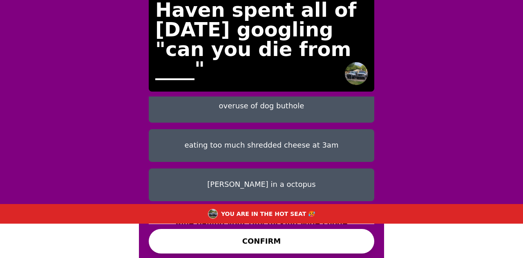
click at [309, 246] on button "CONFIRM" at bounding box center [262, 241] width 226 height 25
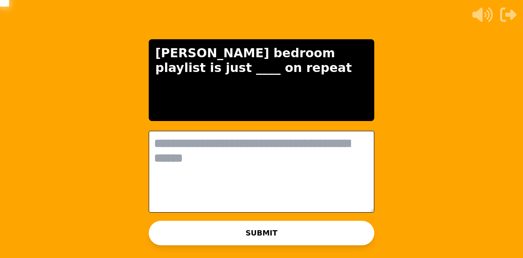
scroll to position [0, 0]
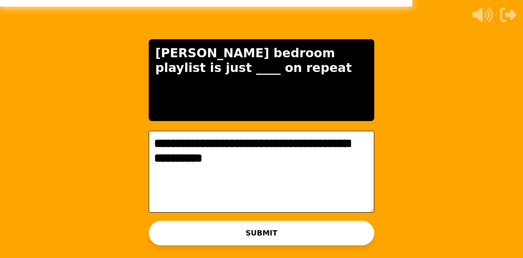
type textarea "**********"
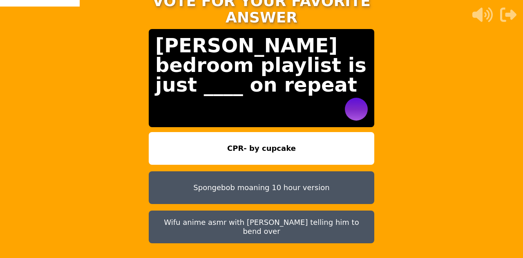
click at [329, 211] on button "Wifu anime asmr with [PERSON_NAME] telling him to bend over" at bounding box center [262, 227] width 226 height 33
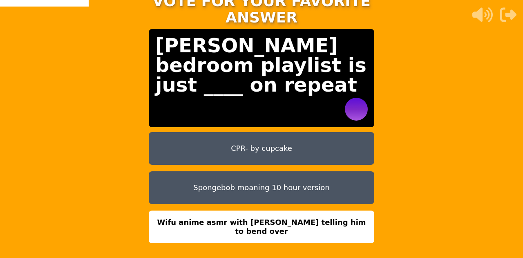
scroll to position [25, 0]
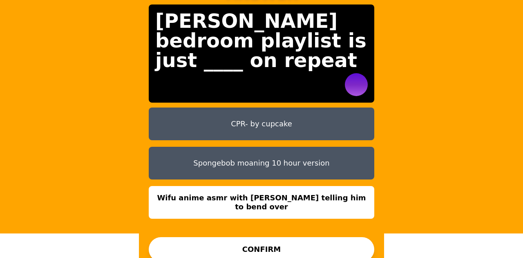
click at [346, 240] on button "CONFIRM" at bounding box center [262, 249] width 226 height 25
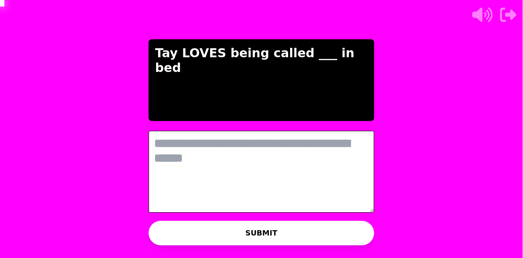
scroll to position [0, 0]
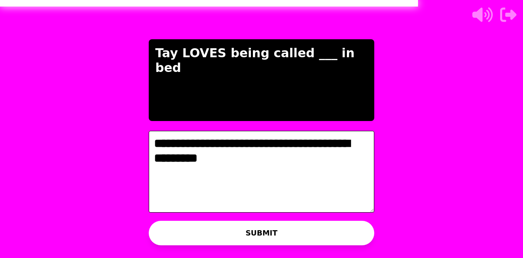
type textarea "**********"
click at [322, 228] on button "SUBMIT" at bounding box center [262, 233] width 226 height 25
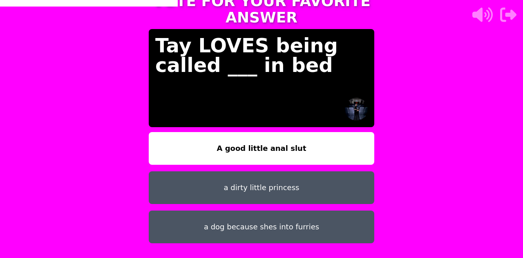
click at [445, 215] on div "TAP AND CONFIRM TO VOTE FOR YOUR FAVORITE ANSWER [PERSON_NAME] LOVES being call…" at bounding box center [261, 129] width 523 height 258
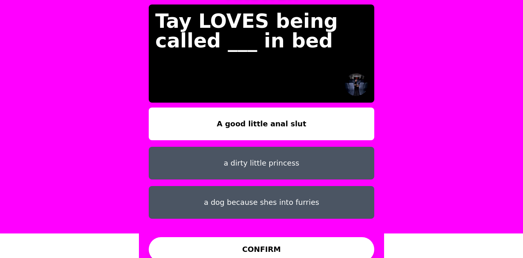
click at [352, 240] on button "CONFIRM" at bounding box center [262, 249] width 226 height 25
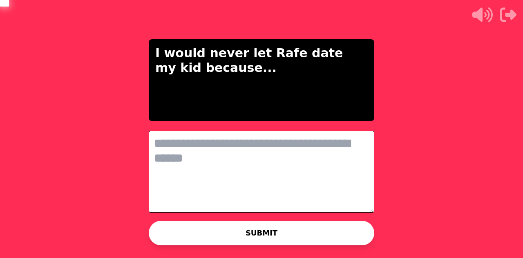
scroll to position [0, 0]
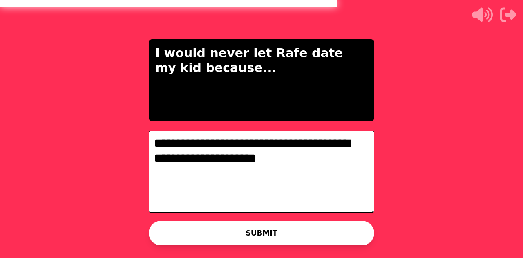
type textarea "**********"
click at [313, 231] on button "SUBMIT" at bounding box center [262, 233] width 226 height 25
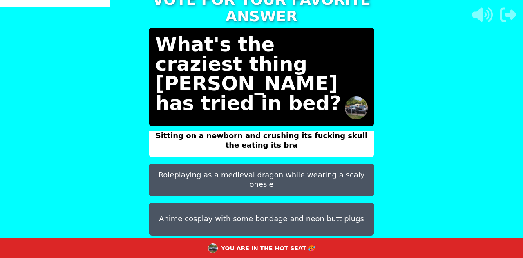
scroll to position [34, 0]
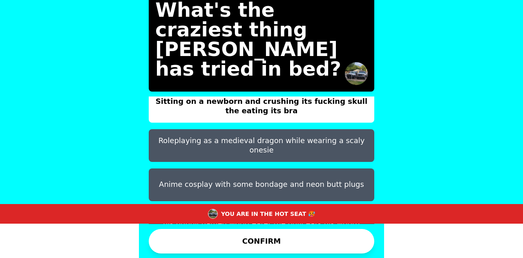
click at [335, 205] on div "YOU ARE IN THE HOT SEAT 🥵" at bounding box center [261, 214] width 523 height 20
click at [335, 208] on button "his puppy named world eater (he only eats his world)" at bounding box center [262, 224] width 226 height 33
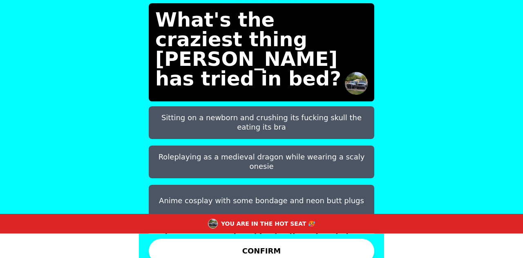
scroll to position [23, 0]
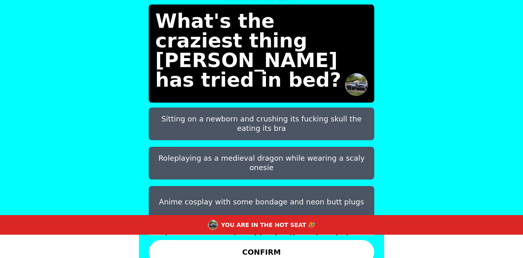
click at [391, 118] on div "TAP AND CONFIRM TO VOTE FOR YOUR FAVORITE ANSWER What's the craziest thing [PER…" at bounding box center [261, 106] width 523 height 258
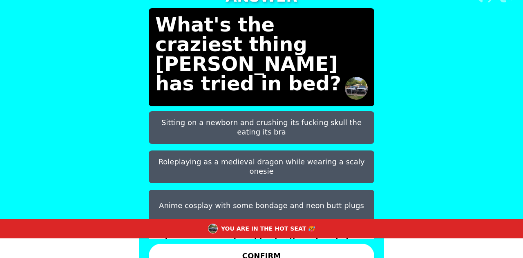
scroll to position [34, 0]
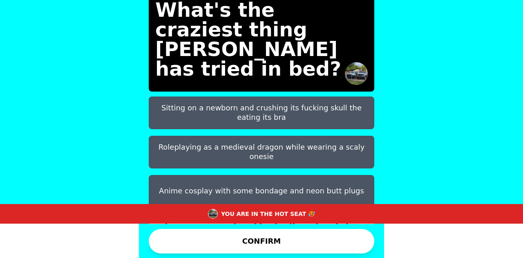
click at [354, 136] on button "Roleplaying as a medieval dragon while wearing a scaly onesie" at bounding box center [262, 152] width 226 height 33
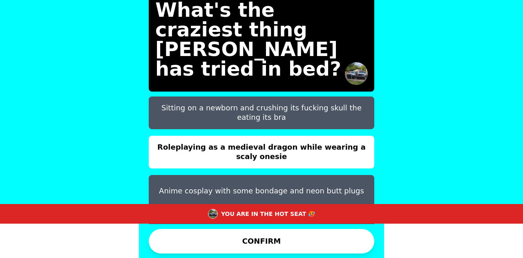
click at [338, 244] on button "CONFIRM" at bounding box center [262, 241] width 226 height 25
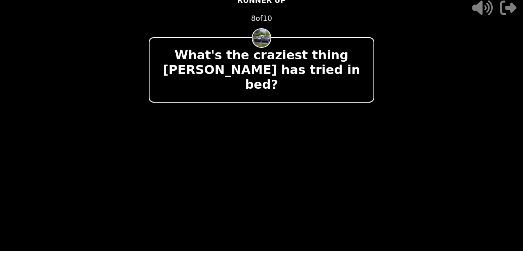
scroll to position [0, 0]
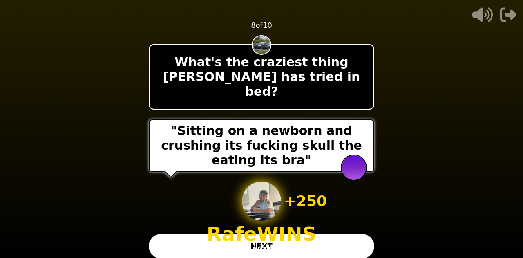
click at [368, 236] on button "NEXT" at bounding box center [262, 246] width 226 height 25
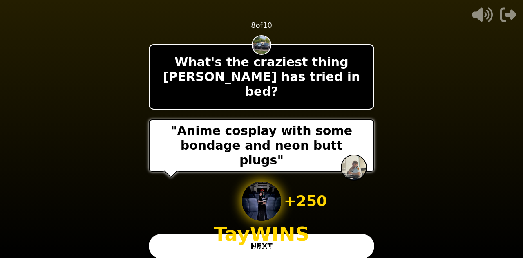
click at [348, 240] on button "NEXT" at bounding box center [262, 246] width 226 height 25
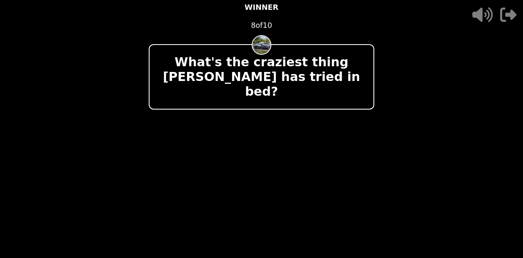
click at [508, 150] on video at bounding box center [261, 129] width 523 height 258
click at [482, 172] on video at bounding box center [261, 129] width 523 height 258
click at [472, 176] on video at bounding box center [261, 129] width 523 height 258
click at [457, 181] on video at bounding box center [261, 129] width 523 height 258
click at [456, 187] on video at bounding box center [261, 129] width 523 height 258
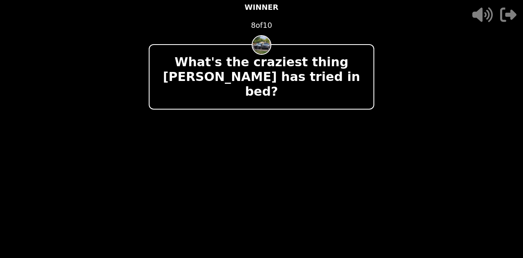
click at [478, 201] on video at bounding box center [261, 129] width 523 height 258
click at [469, 203] on video at bounding box center [261, 129] width 523 height 258
click at [468, 197] on video at bounding box center [261, 129] width 523 height 258
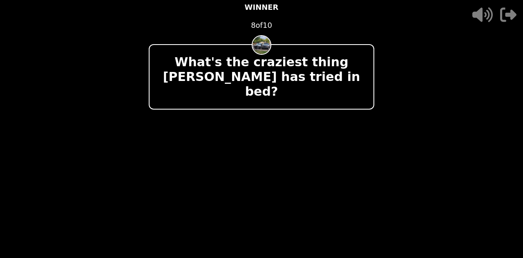
click at [475, 186] on video at bounding box center [261, 129] width 523 height 258
click at [478, 186] on video at bounding box center [261, 129] width 523 height 258
click at [481, 186] on video at bounding box center [261, 129] width 523 height 258
click at [468, 197] on video at bounding box center [261, 129] width 523 height 258
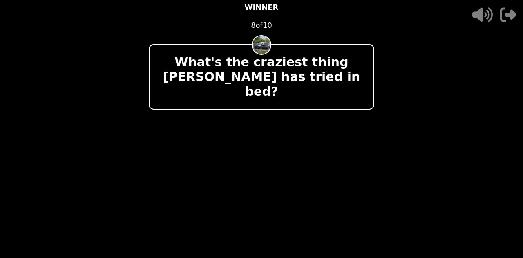
click at [466, 202] on video at bounding box center [261, 129] width 523 height 258
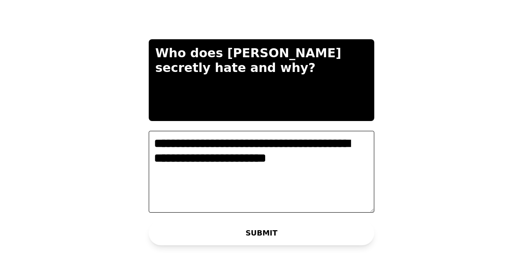
type textarea "**********"
click at [364, 233] on button "SUBMIT" at bounding box center [262, 233] width 226 height 25
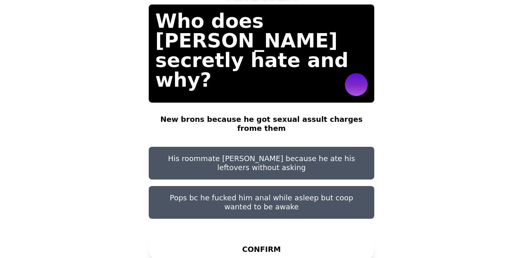
scroll to position [25, 0]
click at [354, 147] on button "His roommate [PERSON_NAME] because he ate his leftovers without asking" at bounding box center [262, 163] width 226 height 33
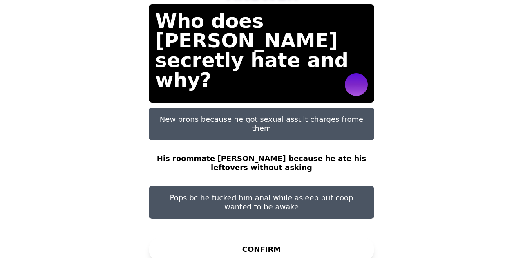
click at [347, 199] on button "Pops bc he fucked him anal while asleep but coop wanted to be awake" at bounding box center [262, 202] width 226 height 33
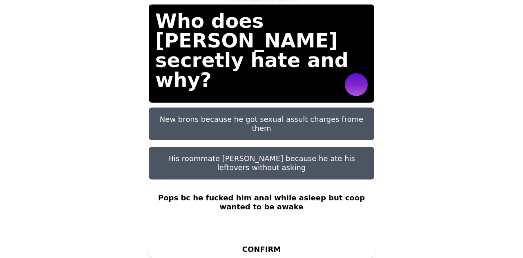
click at [325, 113] on button "New brons because he got sexual assult charges frome them" at bounding box center [262, 123] width 226 height 33
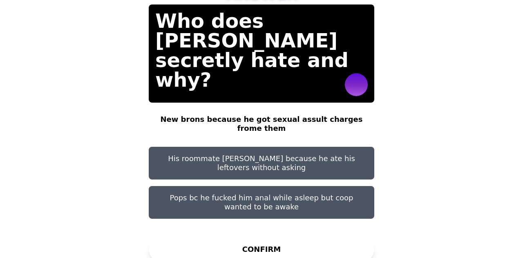
click at [314, 207] on button "Pops bc he fucked him anal while asleep but coop wanted to be awake" at bounding box center [262, 202] width 226 height 33
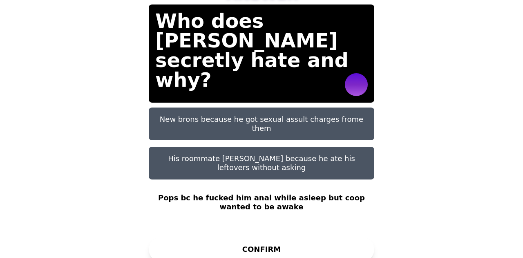
click at [300, 240] on button "CONFIRM" at bounding box center [262, 249] width 226 height 25
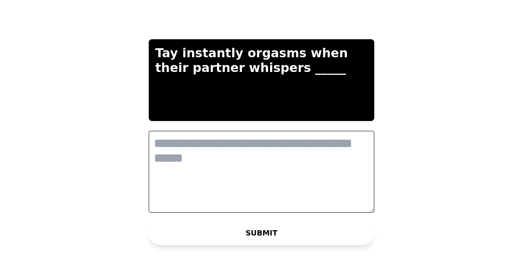
scroll to position [0, 0]
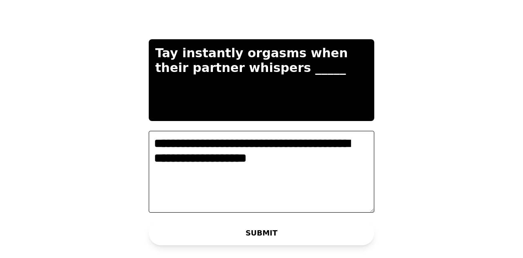
type textarea "**********"
click at [336, 232] on button "SUBMIT" at bounding box center [262, 233] width 226 height 25
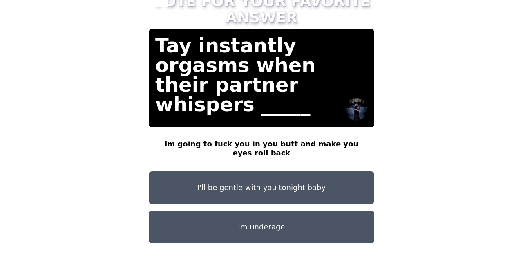
scroll to position [25, 0]
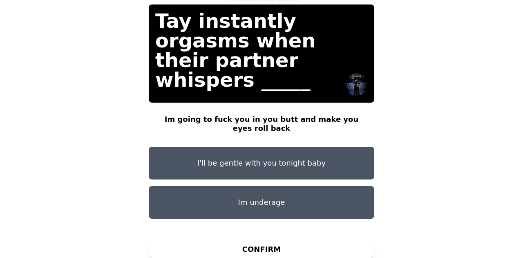
click at [333, 193] on button "Im underage" at bounding box center [262, 202] width 226 height 33
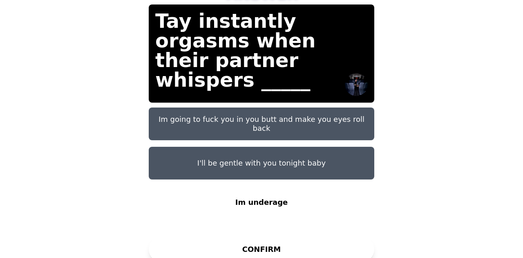
click at [340, 113] on button "Im going to fuck you in you butt and make you eyes roll back" at bounding box center [262, 123] width 226 height 33
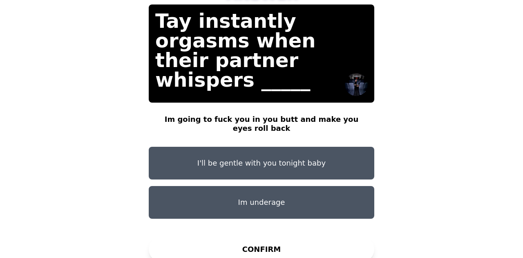
click at [320, 187] on button "Im underage" at bounding box center [262, 202] width 226 height 33
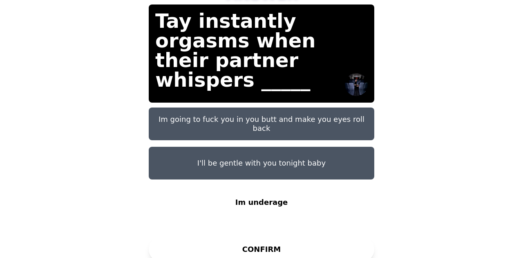
click at [305, 240] on button "CONFIRM" at bounding box center [262, 249] width 226 height 25
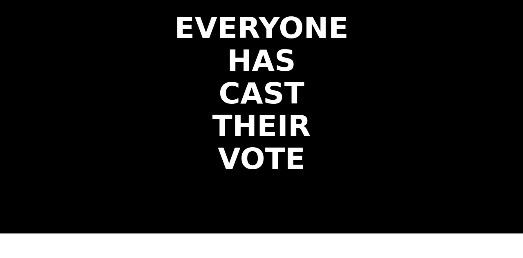
scroll to position [0, 0]
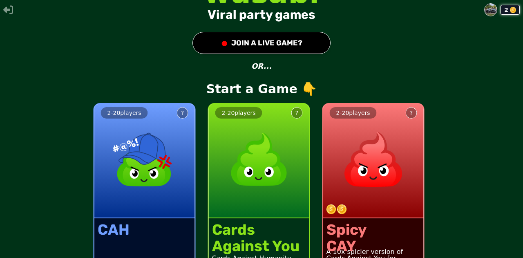
click at [361, 136] on img at bounding box center [374, 159] width 72 height 72
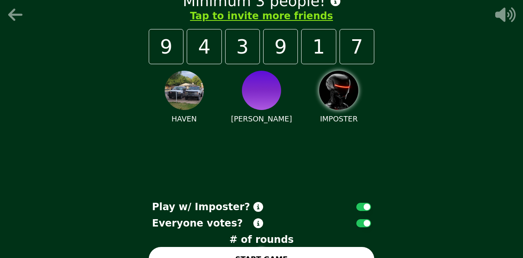
drag, startPoint x: 361, startPoint y: 136, endPoint x: 332, endPoint y: 143, distance: 30.2
click at [332, 143] on div "HAVEN [PERSON_NAME] IMPOSTER" at bounding box center [262, 130] width 226 height 133
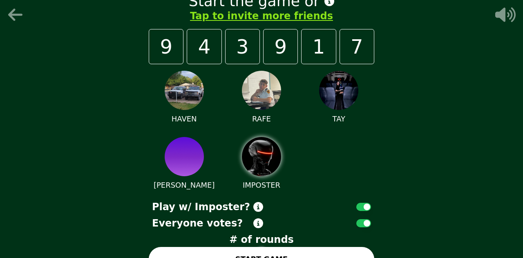
scroll to position [20, 0]
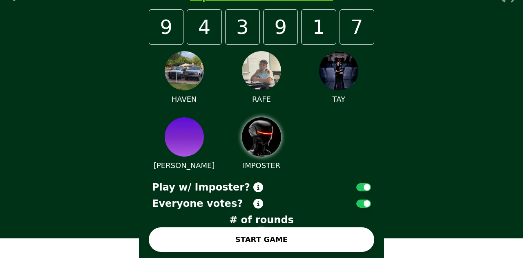
click at [184, 232] on button "START GAME" at bounding box center [262, 239] width 226 height 25
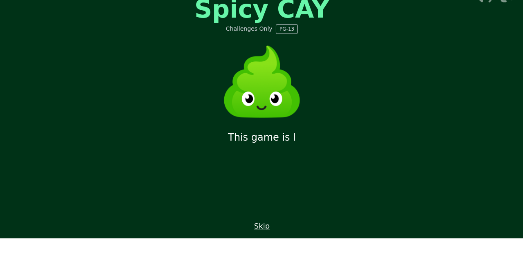
scroll to position [0, 0]
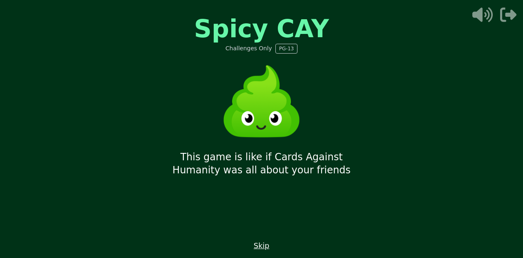
click at [230, 254] on div "Spicy CAY Challenges Only PG-13 This game is like if Cards Against Humanity was…" at bounding box center [261, 129] width 245 height 258
click at [257, 250] on button "Skip" at bounding box center [262, 245] width 16 height 11
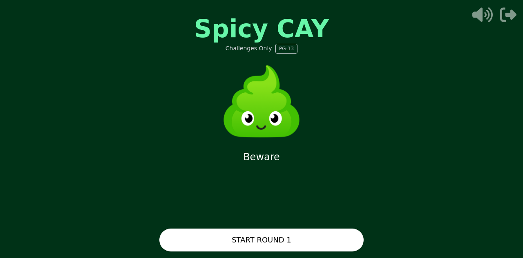
click at [258, 244] on button "START ROUND 1" at bounding box center [261, 239] width 204 height 23
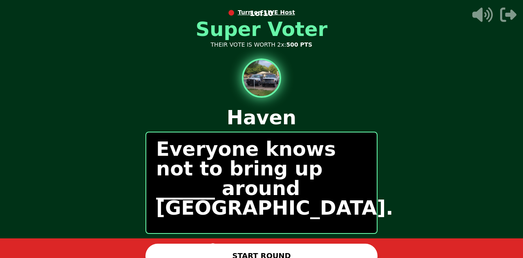
scroll to position [10, 0]
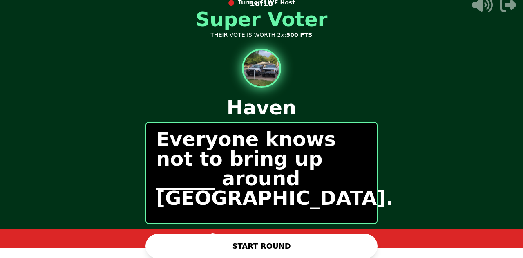
click at [348, 238] on button "START ROUND" at bounding box center [262, 246] width 232 height 25
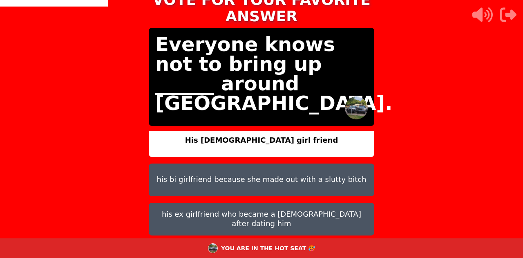
scroll to position [34, 0]
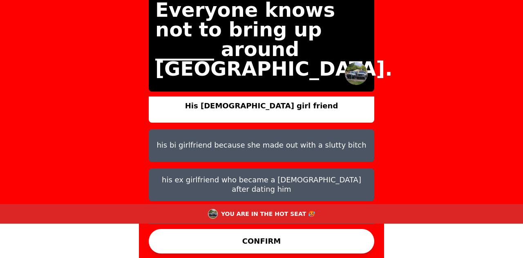
click at [149, 181] on button "his ex girlfriend who became a [DEMOGRAPHIC_DATA] after dating him" at bounding box center [262, 184] width 226 height 33
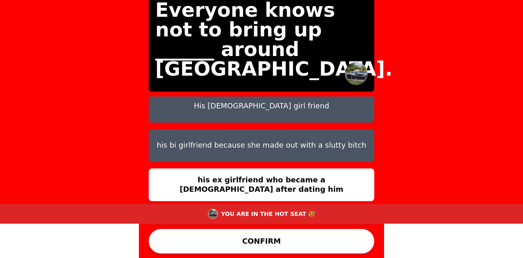
click at [153, 208] on button "[PERSON_NAME] from prison bc he gets flashbacks from him getting creampird" at bounding box center [262, 224] width 226 height 33
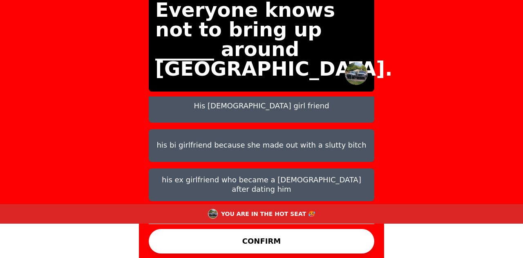
click at [161, 168] on button "his ex girlfriend who became a [DEMOGRAPHIC_DATA] after dating him" at bounding box center [262, 184] width 226 height 33
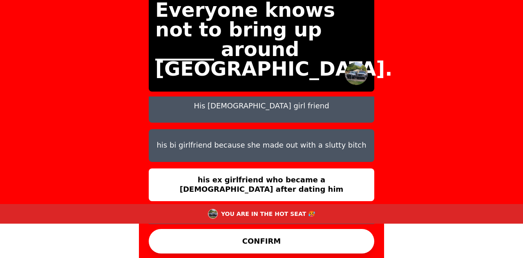
click at [166, 129] on button "his bi girlfriend because she made out with a slutty bitch" at bounding box center [262, 145] width 226 height 33
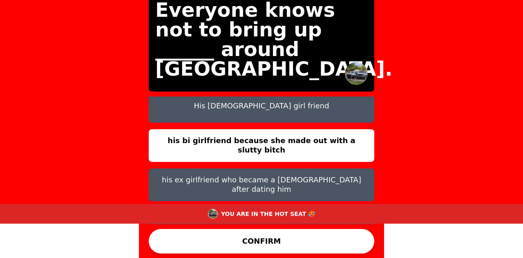
click at [230, 242] on button "CONFIRM" at bounding box center [262, 241] width 226 height 25
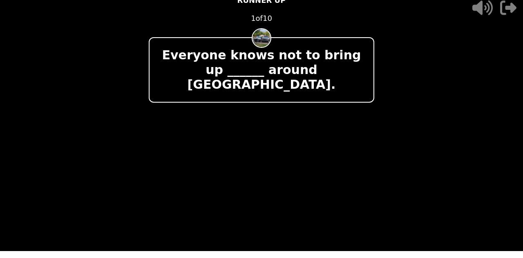
scroll to position [0, 0]
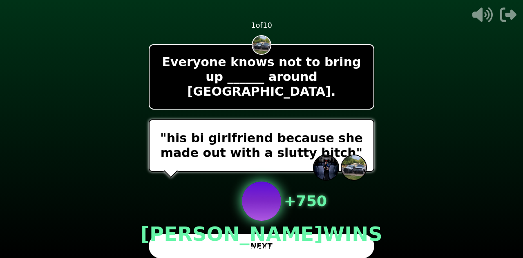
click at [217, 236] on p "[PERSON_NAME] WINS" at bounding box center [262, 234] width 242 height 20
click at [216, 231] on p "[PERSON_NAME] WINS" at bounding box center [262, 234] width 242 height 20
click at [214, 238] on p "[PERSON_NAME] WINS" at bounding box center [262, 234] width 242 height 20
click at [216, 231] on p "[PERSON_NAME] WINS" at bounding box center [262, 234] width 242 height 20
click at [200, 224] on p "[PERSON_NAME] WINS" at bounding box center [262, 234] width 242 height 20
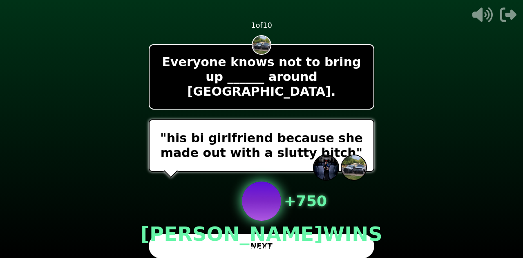
click at [188, 234] on button "NEXT" at bounding box center [262, 246] width 226 height 25
click at [187, 230] on p "[PERSON_NAME] WINS" at bounding box center [262, 234] width 242 height 20
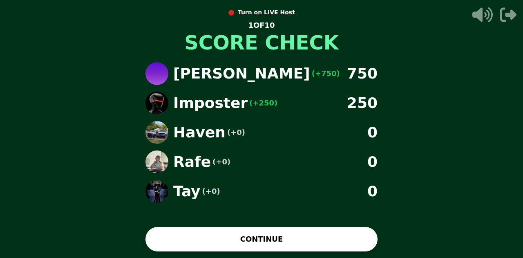
click at [202, 243] on button "CONTINUE" at bounding box center [262, 239] width 232 height 25
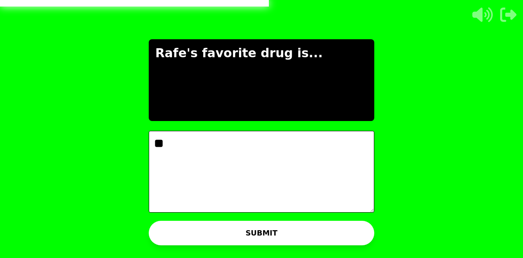
type textarea "*"
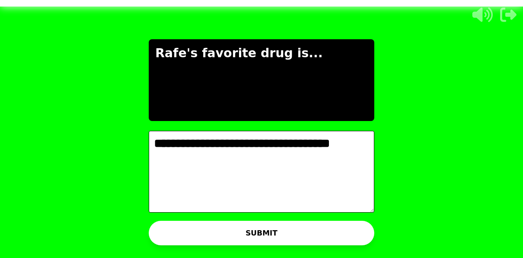
type textarea "**********"
click at [314, 228] on button "SUBMIT" at bounding box center [262, 233] width 226 height 25
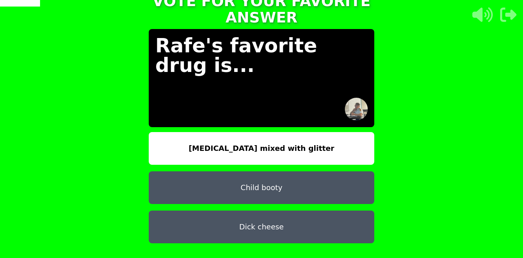
scroll to position [25, 0]
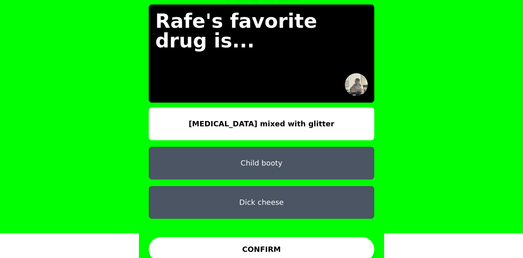
click at [359, 150] on button "Child booty" at bounding box center [262, 163] width 226 height 33
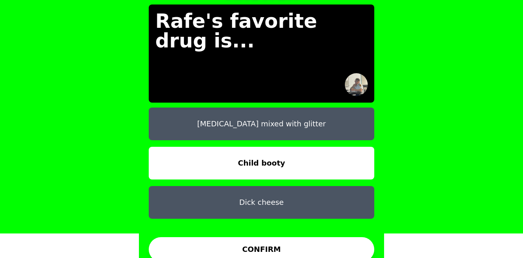
click at [342, 188] on button "Dick cheese" at bounding box center [262, 202] width 226 height 33
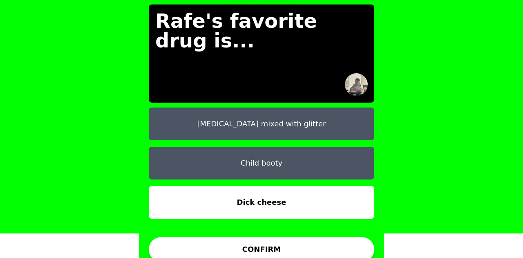
click at [339, 244] on button "CONFIRM" at bounding box center [262, 249] width 226 height 25
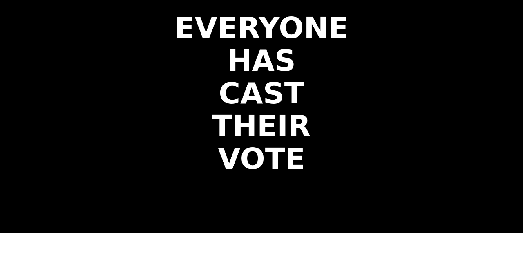
scroll to position [0, 0]
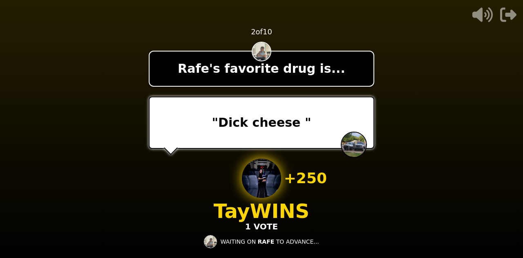
click at [52, 152] on video at bounding box center [261, 129] width 523 height 258
click at [65, 163] on video at bounding box center [261, 129] width 523 height 258
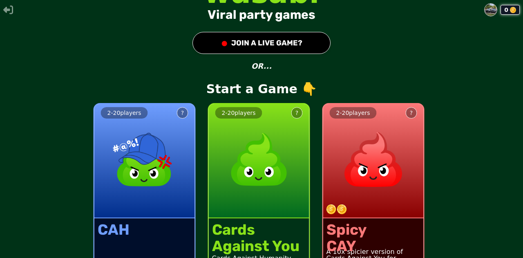
click at [247, 169] on img at bounding box center [259, 159] width 72 height 72
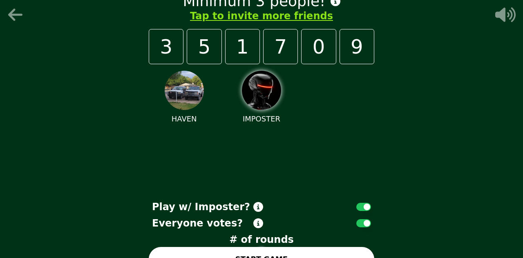
click at [17, 14] on icon at bounding box center [15, 15] width 14 height 12
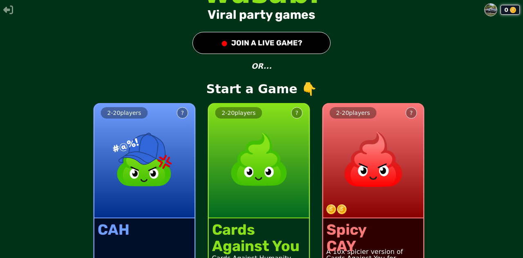
click at [289, 49] on button "● JOIN A LIVE GAME?" at bounding box center [262, 43] width 138 height 22
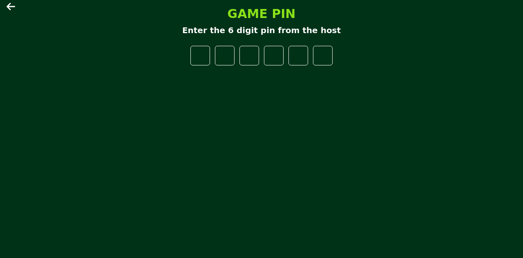
type input "*"
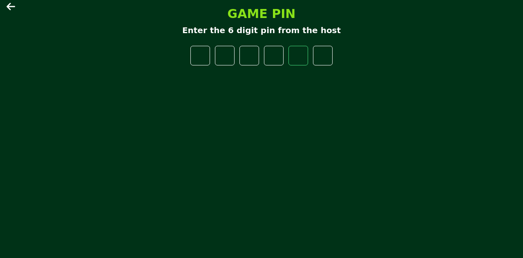
type input "*"
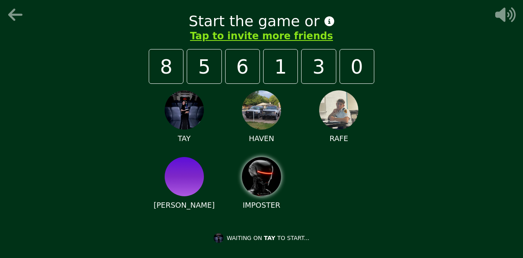
click at [512, 170] on div "Start the game or Tap to invite more friends 8 5 6 1 3 0 TAY HAVEN [PERSON_NAME…" at bounding box center [261, 129] width 523 height 258
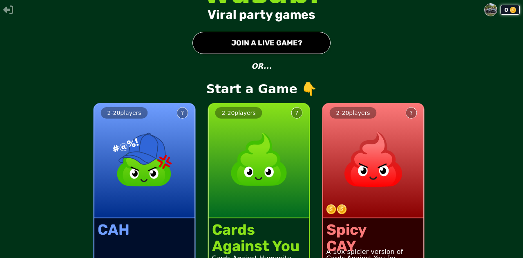
scroll to position [35, 0]
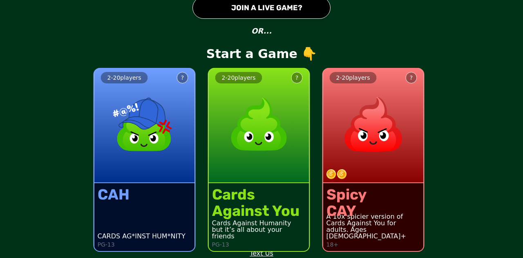
click at [257, 11] on button "● JOIN A LIVE GAME?" at bounding box center [262, 8] width 138 height 22
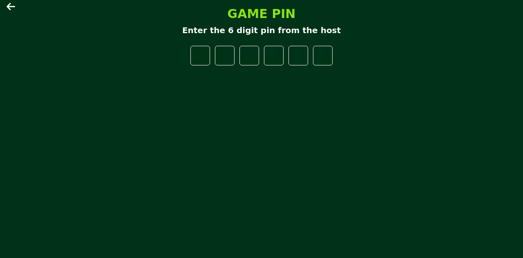
type input "*"
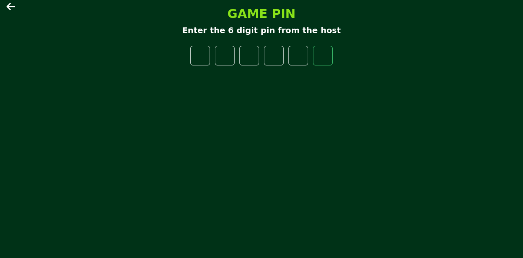
type input "*"
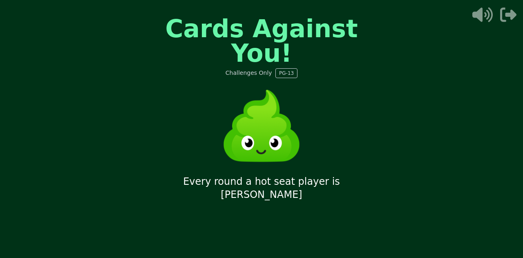
click at [267, 104] on img at bounding box center [262, 126] width 98 height 98
click at [273, 108] on img at bounding box center [262, 126] width 98 height 98
click at [261, 89] on img at bounding box center [262, 126] width 98 height 98
click at [253, 120] on img at bounding box center [262, 126] width 98 height 98
click at [268, 124] on img at bounding box center [262, 126] width 98 height 98
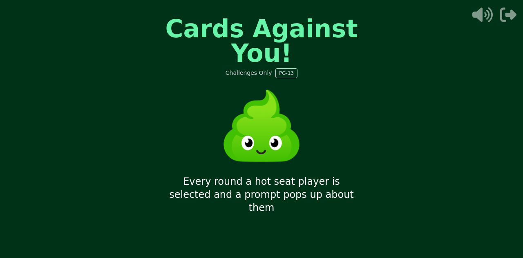
click at [479, 176] on div "Cards Against You! Challenges Only PG-13 Every round a hot seat player is selec…" at bounding box center [261, 129] width 523 height 258
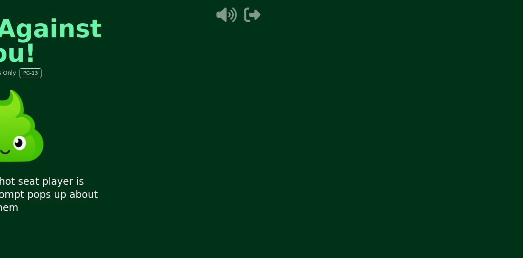
click at [476, 164] on video at bounding box center [528, 129] width 523 height 258
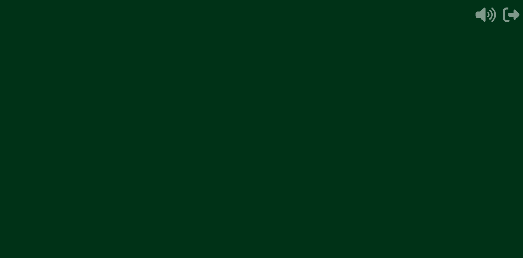
click at [476, 164] on video at bounding box center [264, 129] width 523 height 258
click at [494, 152] on video at bounding box center [261, 129] width 523 height 258
click at [486, 157] on video at bounding box center [261, 129] width 523 height 258
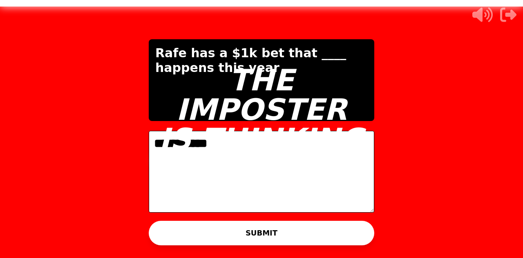
type textarea "**********"
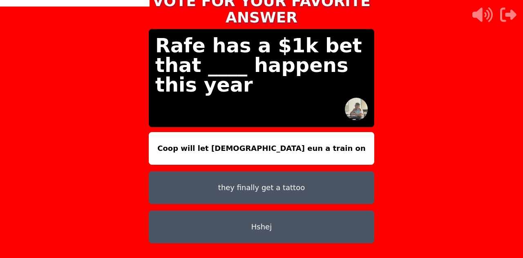
scroll to position [25, 0]
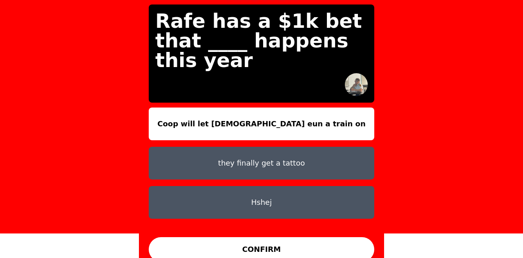
click at [314, 237] on button "CONFIRM" at bounding box center [262, 249] width 226 height 25
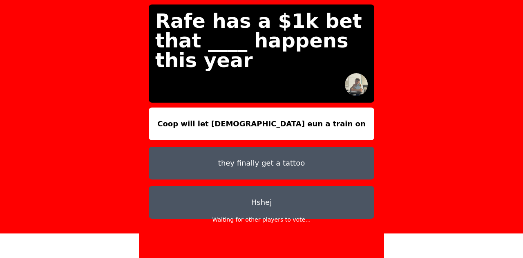
click at [320, 245] on div "CONFIRM" at bounding box center [262, 249] width 226 height 25
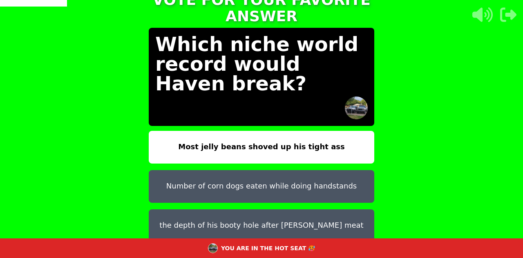
scroll to position [34, 0]
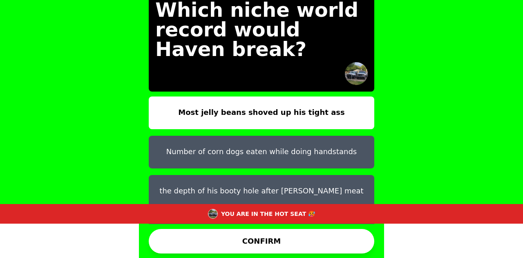
click at [185, 214] on button "Wider than he is longer" at bounding box center [262, 230] width 226 height 33
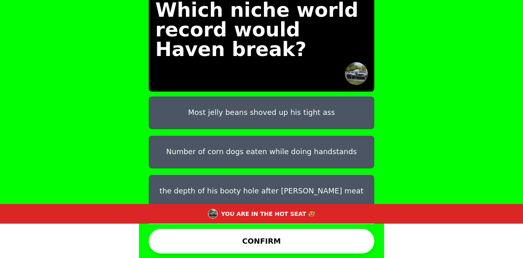
click at [187, 205] on div "YOU ARE IN THE HOT SEAT 🥵" at bounding box center [261, 214] width 523 height 20
click at [229, 234] on button "CONFIRM" at bounding box center [262, 241] width 226 height 25
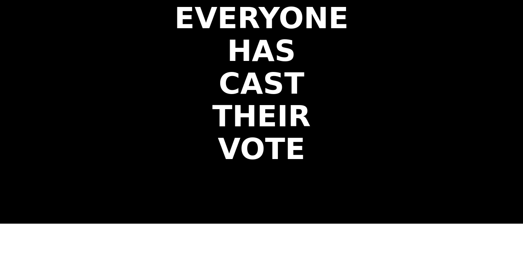
scroll to position [0, 0]
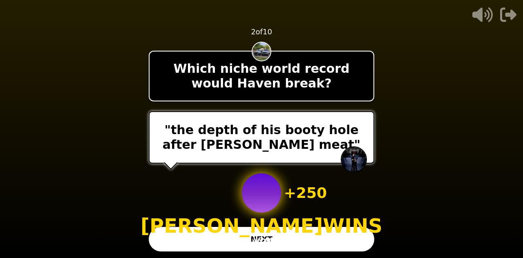
click at [162, 230] on button "NEXT" at bounding box center [262, 239] width 226 height 25
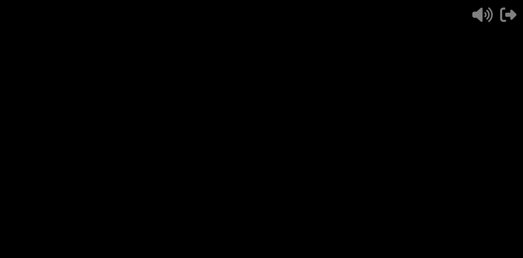
click at [174, 240] on div "- 500 PTS 2 of 10 Which niche world record would Haven break? + 250 [PERSON_NAM…" at bounding box center [262, 129] width 226 height 258
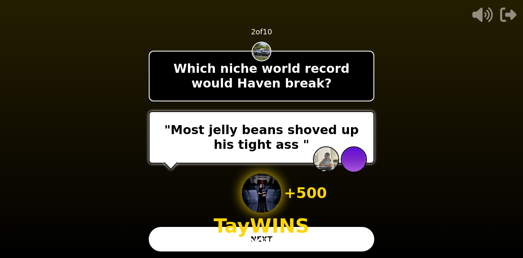
click at [182, 236] on button "NEXT" at bounding box center [262, 239] width 226 height 25
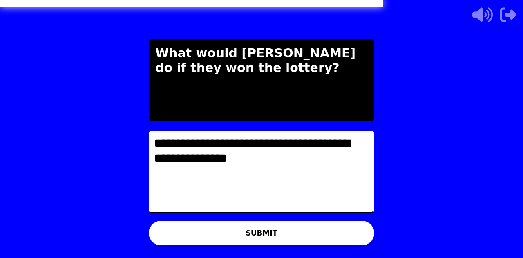
type textarea "**********"
click at [341, 231] on button "SUBMIT" at bounding box center [262, 233] width 226 height 25
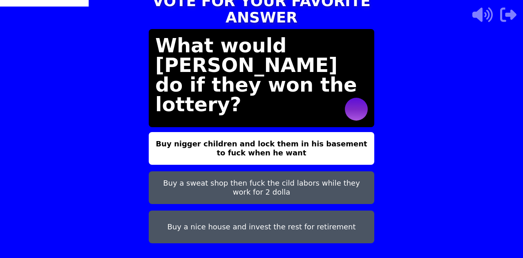
click at [345, 181] on button "Buy a sweat shop then fuck the cild labors while they work for 2 dolla" at bounding box center [262, 187] width 226 height 33
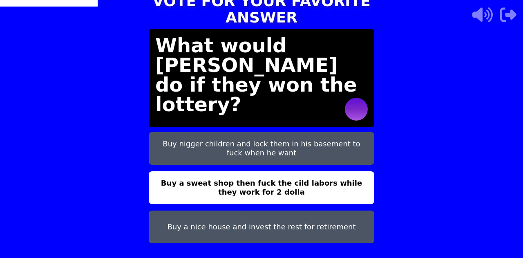
scroll to position [25, 0]
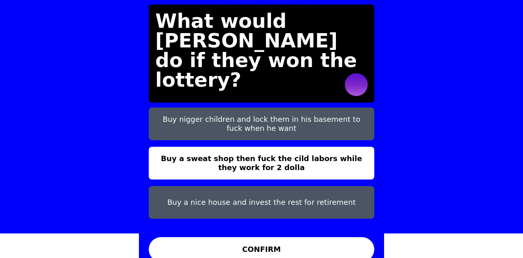
click at [316, 241] on button "CONFIRM" at bounding box center [262, 249] width 226 height 25
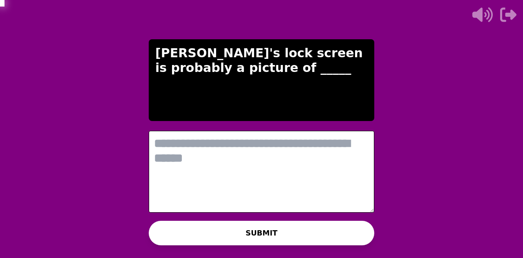
scroll to position [0, 0]
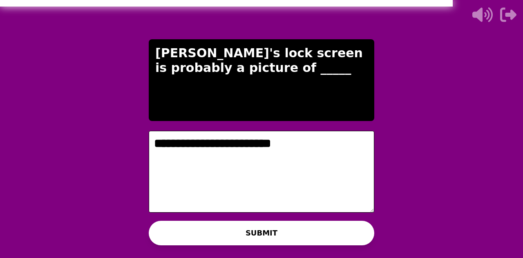
type textarea "**********"
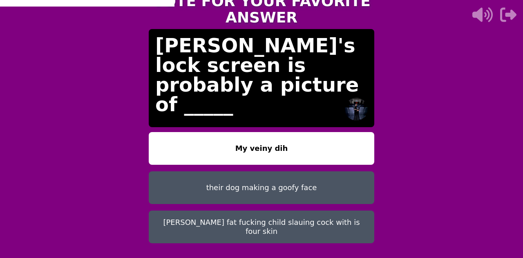
click at [170, 219] on button "[PERSON_NAME] fat fucking child slauing cock with is four skin" at bounding box center [262, 227] width 226 height 33
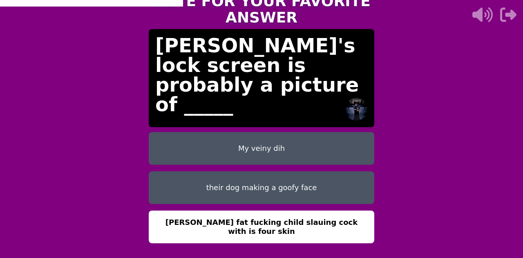
scroll to position [25, 0]
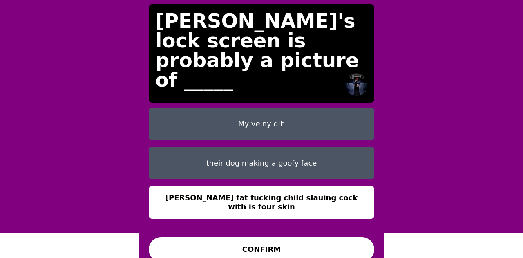
click at [200, 239] on button "CONFIRM" at bounding box center [262, 249] width 226 height 25
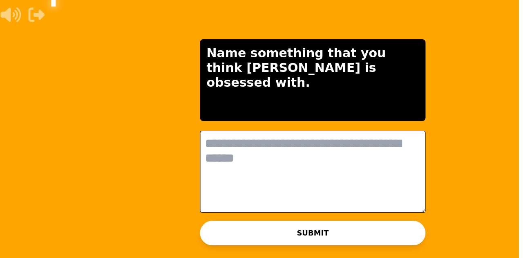
scroll to position [0, 0]
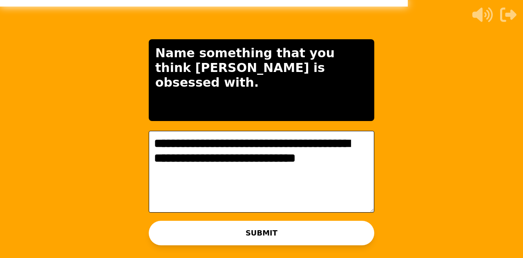
type textarea "**********"
click at [328, 235] on button "SUBMIT" at bounding box center [262, 233] width 226 height 25
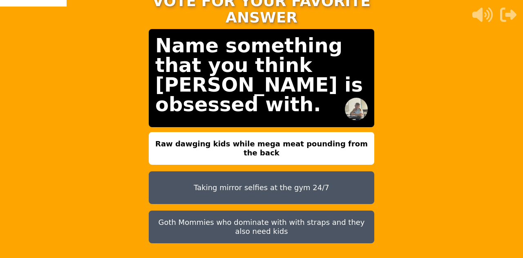
scroll to position [25, 0]
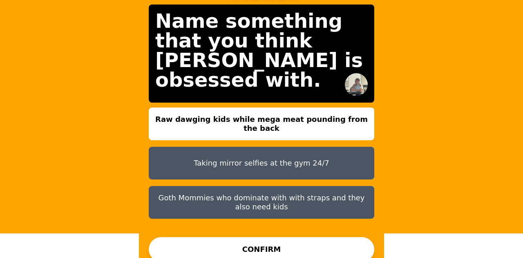
click at [341, 190] on button "Goth Mommies who dominate with with straps and they also need kids" at bounding box center [262, 202] width 226 height 33
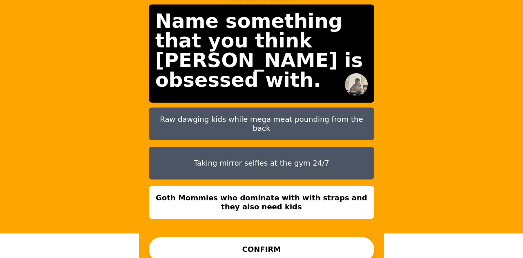
click at [344, 244] on button "CONFIRM" at bounding box center [262, 249] width 226 height 25
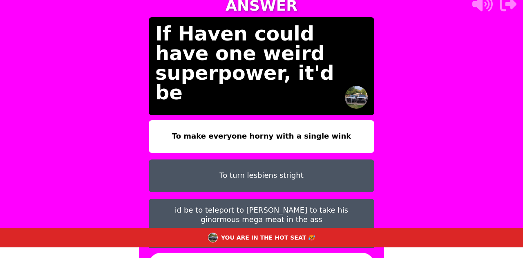
scroll to position [34, 0]
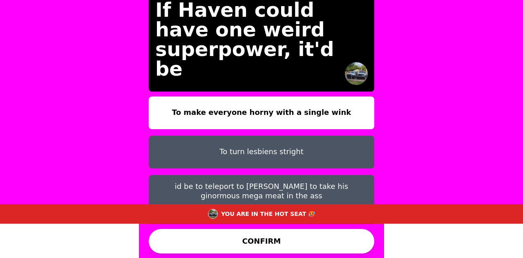
click at [180, 243] on button "CONFIRM" at bounding box center [262, 241] width 226 height 25
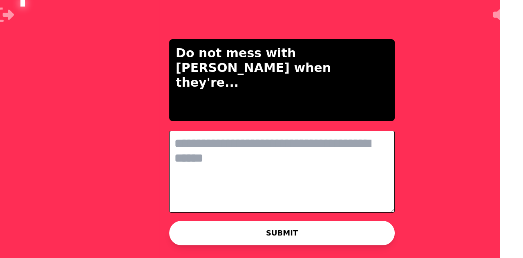
scroll to position [0, 0]
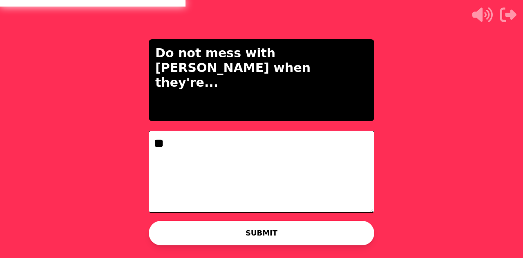
type textarea "*"
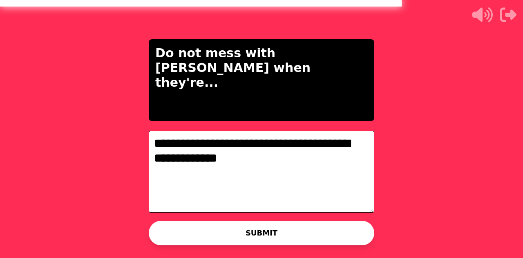
type textarea "**********"
click at [338, 224] on button "SUBMIT" at bounding box center [262, 233] width 226 height 25
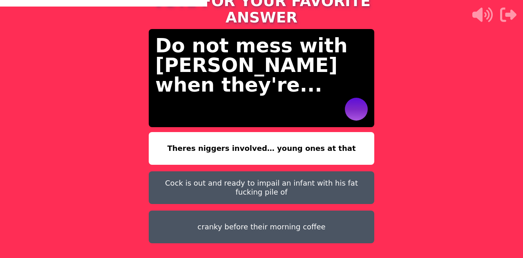
click at [396, 196] on div "TAP AND CONFIRM TO VOTE FOR YOUR FAVORITE ANSWER Do not mess with [PERSON_NAME]…" at bounding box center [261, 129] width 523 height 258
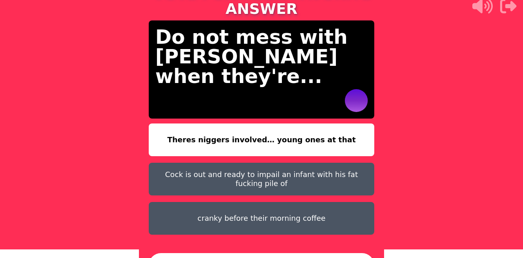
scroll to position [13, 0]
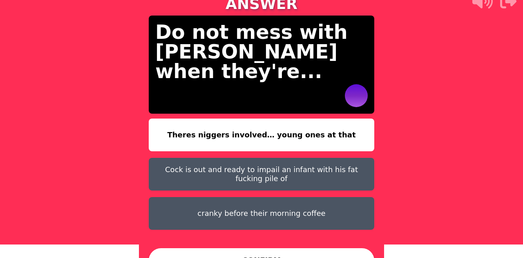
click at [356, 172] on button "Cock is out and ready to impail an infant with his fat fucking pile of" at bounding box center [262, 174] width 226 height 33
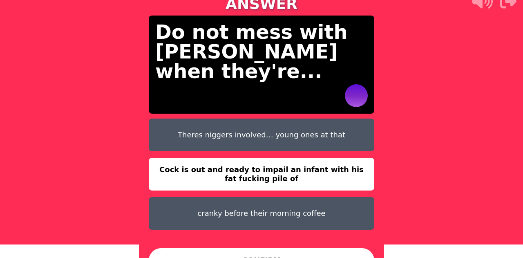
scroll to position [25, 0]
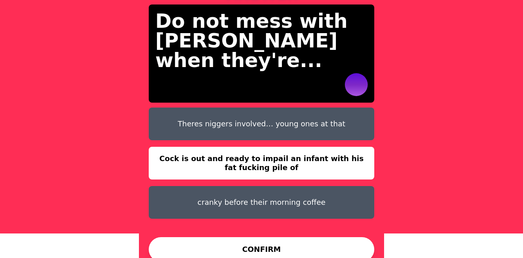
click at [331, 244] on button "CONFIRM" at bounding box center [262, 249] width 226 height 25
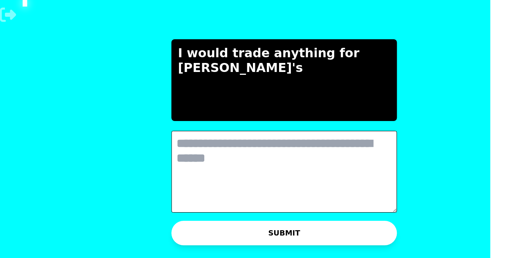
scroll to position [0, 0]
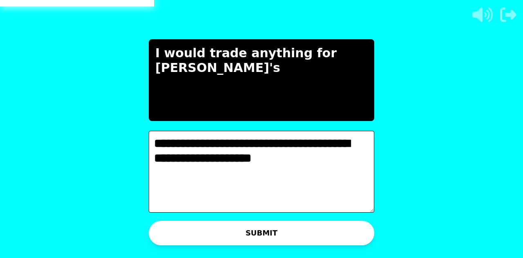
type textarea "**********"
click at [321, 229] on button "SUBMIT" at bounding box center [262, 233] width 226 height 25
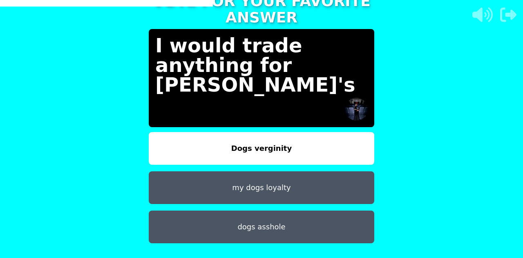
scroll to position [25, 0]
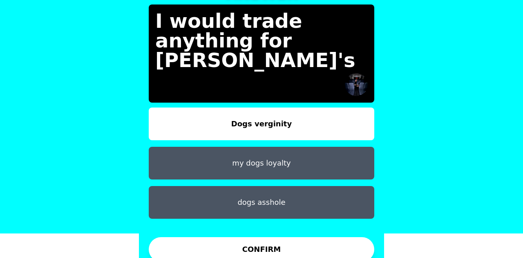
click at [269, 187] on button "dogs asshole" at bounding box center [262, 202] width 226 height 33
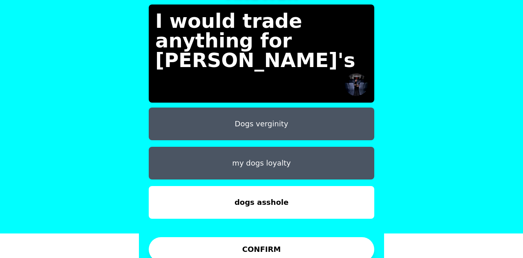
click at [298, 241] on button "CONFIRM" at bounding box center [262, 249] width 226 height 25
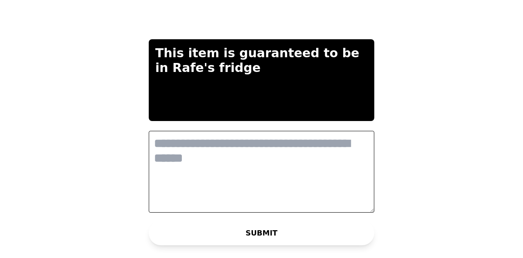
scroll to position [0, 0]
click at [332, 164] on textarea at bounding box center [262, 172] width 226 height 82
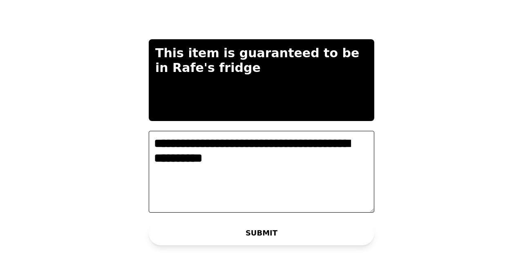
click at [328, 207] on textarea "**********" at bounding box center [262, 172] width 226 height 82
type textarea "**********"
click at [328, 226] on button "SUBMIT" at bounding box center [262, 233] width 226 height 25
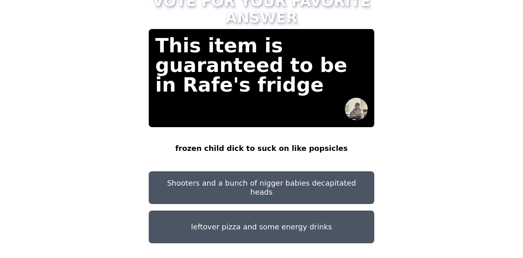
click at [331, 187] on button "Shooters and a bunch of nigger babies decapitated heads" at bounding box center [262, 187] width 226 height 33
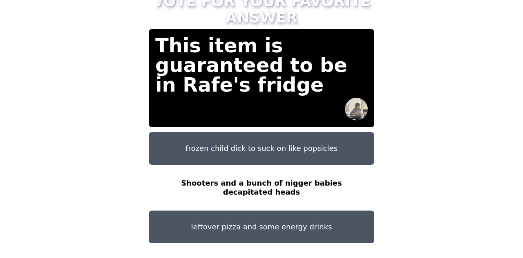
scroll to position [25, 0]
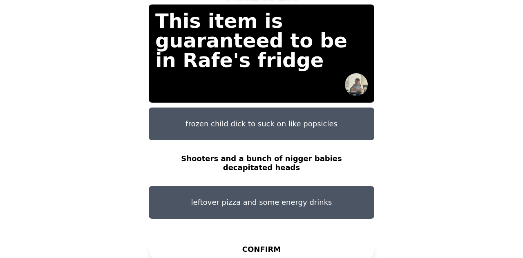
click at [333, 241] on button "CONFIRM" at bounding box center [262, 249] width 226 height 25
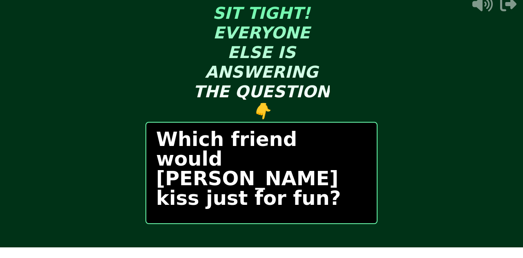
scroll to position [0, 0]
